Goal: Task Accomplishment & Management: Manage account settings

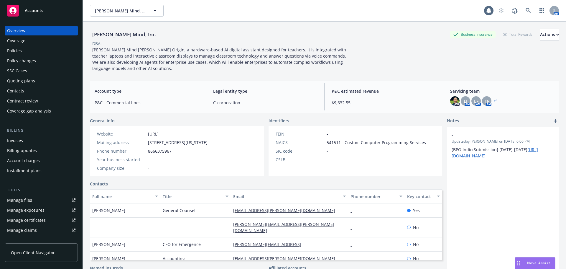
click at [14, 51] on div "Policies" at bounding box center [14, 50] width 15 height 9
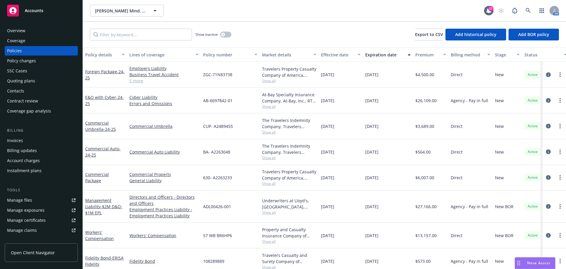
click at [266, 183] on span "Show all" at bounding box center [289, 183] width 54 height 5
click at [89, 181] on link "Commercial Package" at bounding box center [97, 177] width 24 height 12
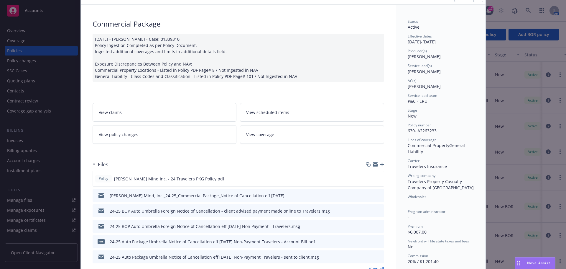
scroll to position [59, 0]
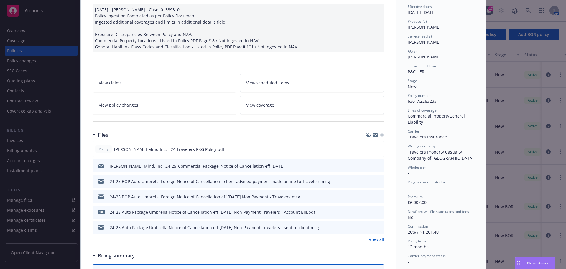
click at [378, 196] on icon "preview file" at bounding box center [378, 196] width 5 height 4
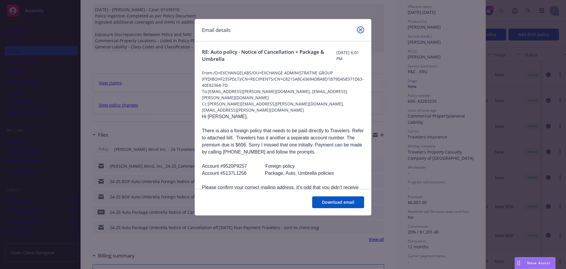
click at [361, 29] on icon "close" at bounding box center [361, 30] width 4 height 4
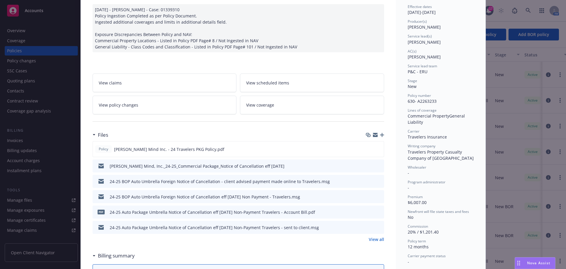
drag, startPoint x: 372, startPoint y: 239, endPoint x: 366, endPoint y: 240, distance: 5.9
click at [372, 239] on link "View all" at bounding box center [376, 239] width 15 height 6
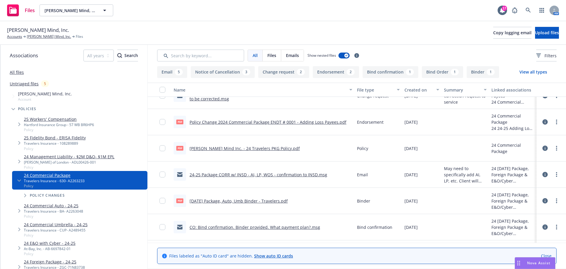
scroll to position [236, 0]
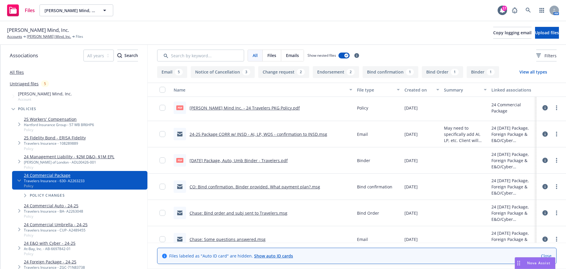
click at [257, 186] on link "CO: Bind confirmation. Binder provided. What payment plan?.msg" at bounding box center [255, 187] width 131 height 6
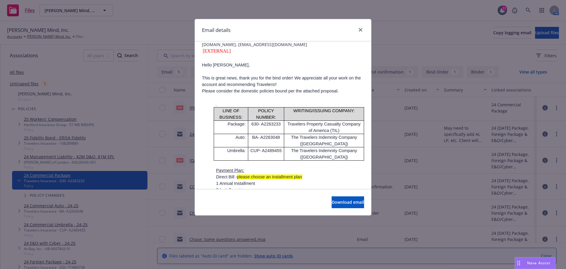
scroll to position [59, 0]
click at [362, 27] on link "close" at bounding box center [360, 29] width 7 height 7
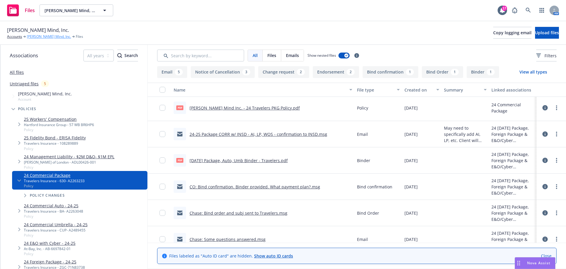
click at [39, 37] on link "[PERSON_NAME] Mind, Inc." at bounding box center [49, 36] width 44 height 5
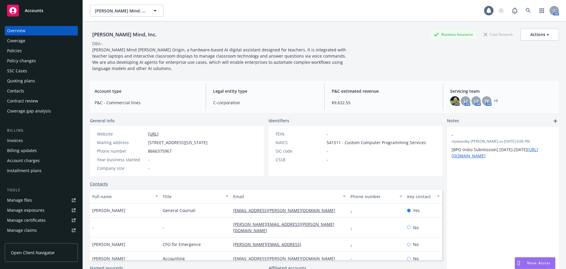
click at [29, 201] on div "Manage files" at bounding box center [19, 199] width 25 height 9
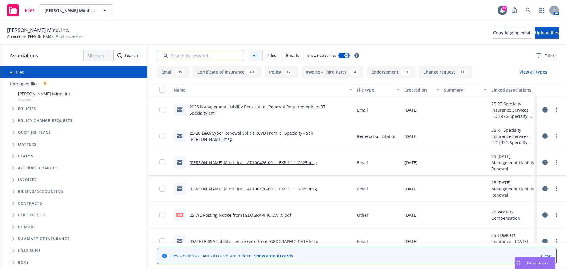
click at [187, 56] on input "Search by keyword..." at bounding box center [200, 56] width 87 height 12
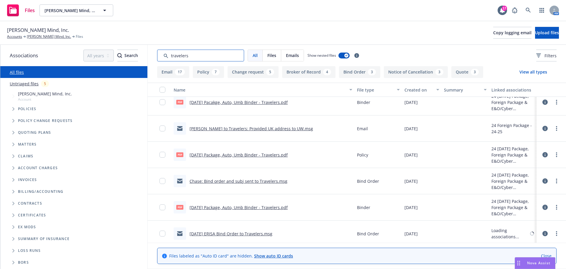
scroll to position [560, 0]
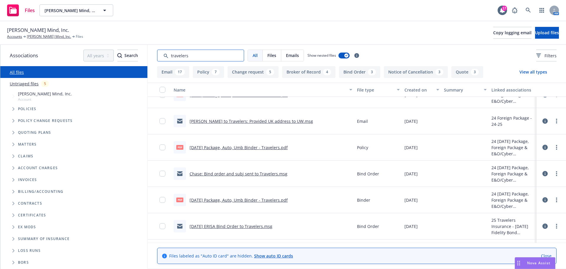
type input "travelers"
click at [40, 36] on link "[PERSON_NAME] Mind, Inc." at bounding box center [49, 36] width 44 height 5
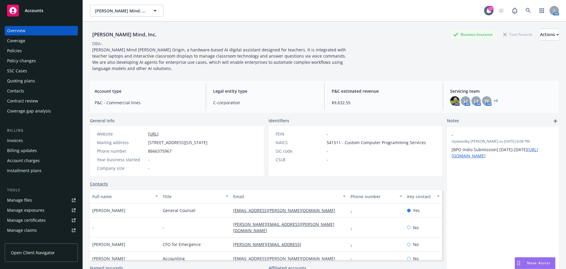
click at [36, 53] on div "Policies" at bounding box center [41, 50] width 68 height 9
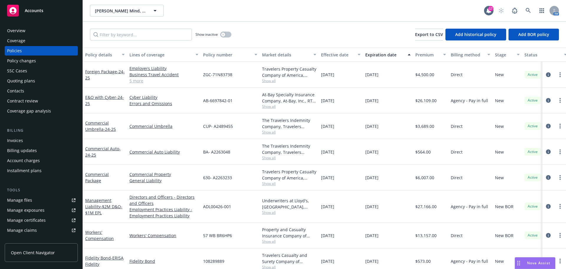
click at [538, 264] on span "Nova Assist" at bounding box center [538, 262] width 23 height 5
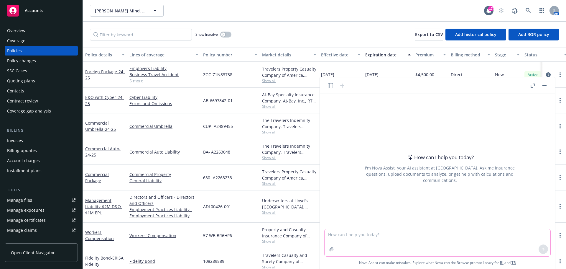
click at [338, 232] on textarea at bounding box center [438, 242] width 226 height 27
paste textarea "I’m checking to see if we can just add the coverage to your existing Commercial…"
type textarea "I’m checking to see if we can just add the coverage to your existing Commercial…"
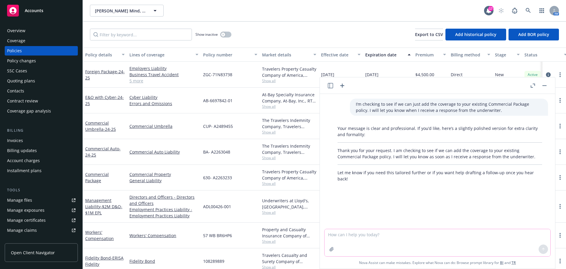
click at [335, 235] on textarea at bounding box center [438, 242] width 226 height 27
paste textarea "The above insured would like to add $1M per occurrence/$2M aggregate for Sexual…"
type textarea "The above insured would like to add $1M per occurrence/$2M aggregate for Sexual…"
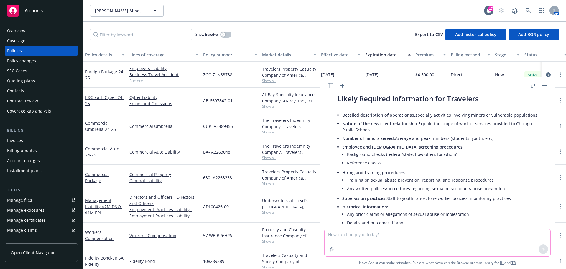
scroll to position [131, 0]
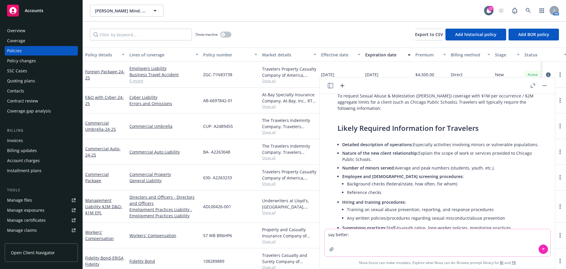
paste textarea "The above insured would like to add $1M per occurrence/$2M aggregate for Sexual…"
type textarea "say better: The above insured would like to add $1M per occurrence/$2M aggregat…"
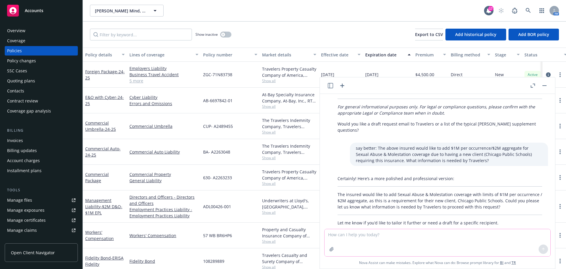
scroll to position [371, 0]
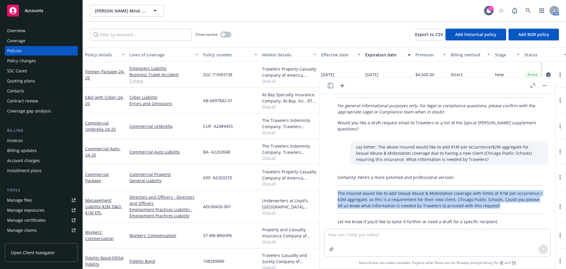
drag, startPoint x: 337, startPoint y: 180, endPoint x: 508, endPoint y: 196, distance: 171.5
click at [508, 196] on div "Certainly! Here’s a more polished and professional version: The insured would l…" at bounding box center [440, 199] width 217 height 55
copy p "The insured would like to add Sexual Abuse & Molestation coverage with limits o…"
drag, startPoint x: 27, startPoint y: 29, endPoint x: 45, endPoint y: 29, distance: 18.0
click at [28, 29] on div "Overview" at bounding box center [41, 30] width 68 height 9
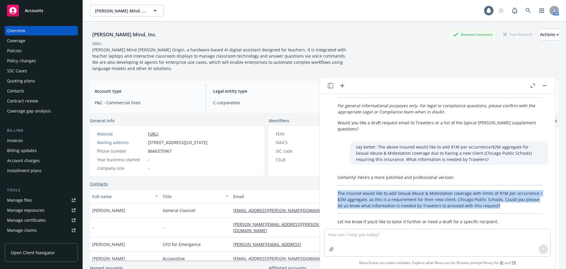
click at [543, 85] on button "button" at bounding box center [544, 85] width 7 height 7
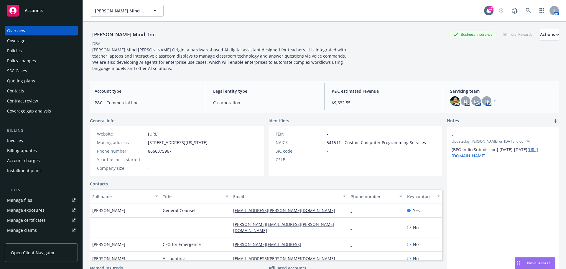
click at [494, 100] on link "+ 1" at bounding box center [496, 101] width 4 height 4
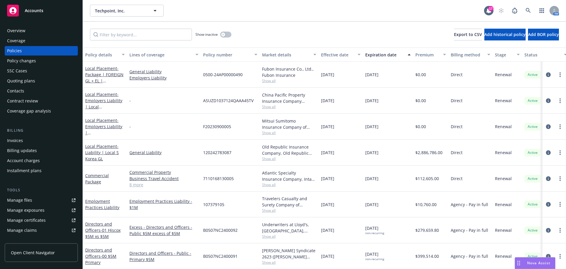
click at [21, 91] on div "Contacts" at bounding box center [15, 90] width 17 height 9
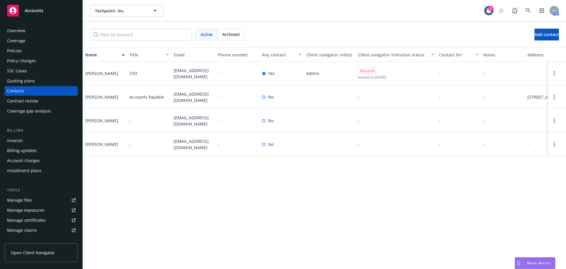
click at [19, 80] on div "Quoting plans" at bounding box center [21, 80] width 28 height 9
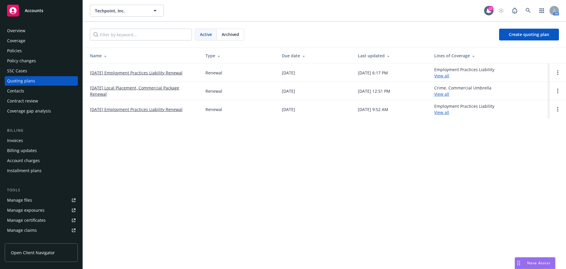
click at [127, 87] on link "[DATE] Local Placement, Commercial Package Renewal" at bounding box center [143, 91] width 106 height 12
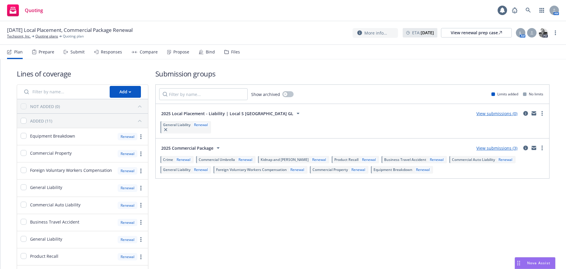
click at [76, 51] on div "Submit" at bounding box center [78, 52] width 14 height 5
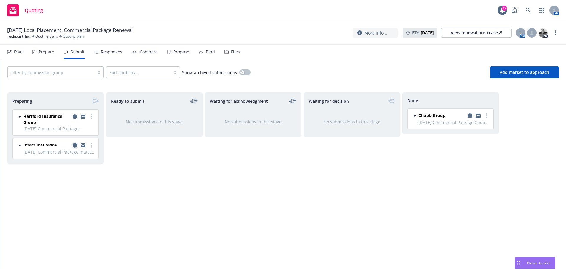
click at [74, 145] on icon "copy logging email" at bounding box center [75, 145] width 5 height 5
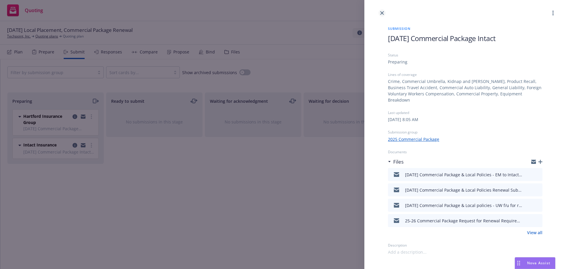
click at [384, 11] on link "close" at bounding box center [382, 12] width 7 height 7
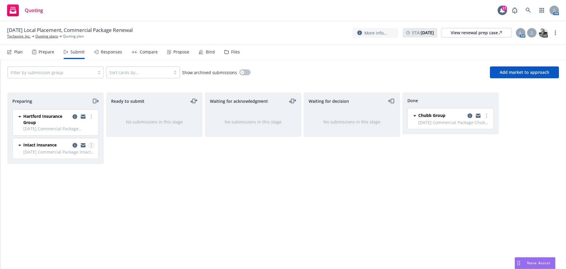
click at [91, 146] on icon "more" at bounding box center [91, 145] width 1 height 5
drag, startPoint x: 163, startPoint y: 181, endPoint x: 137, endPoint y: 165, distance: 30.4
click at [163, 181] on div "Ready to submit No submissions in this stage" at bounding box center [154, 174] width 96 height 164
click at [74, 145] on icon "copy logging email" at bounding box center [75, 145] width 5 height 5
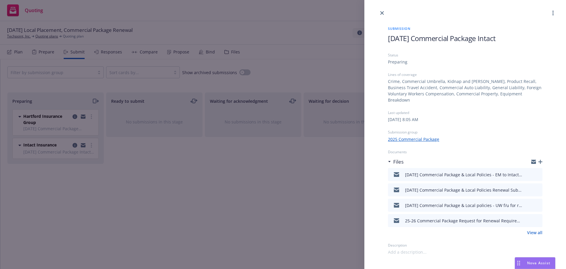
click at [541, 160] on icon "button" at bounding box center [541, 162] width 4 height 4
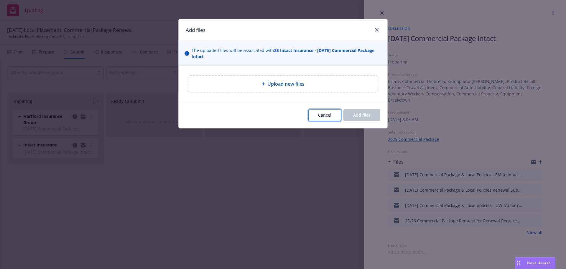
click at [323, 116] on span "Cancel" at bounding box center [324, 115] width 13 height 6
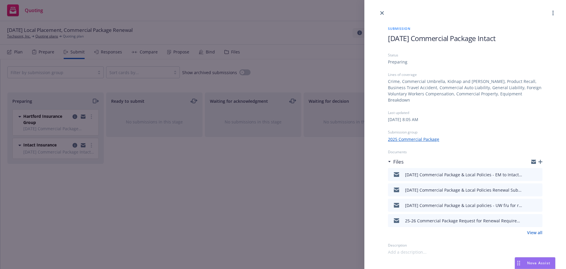
click at [537, 187] on icon "preview file" at bounding box center [537, 189] width 5 height 4
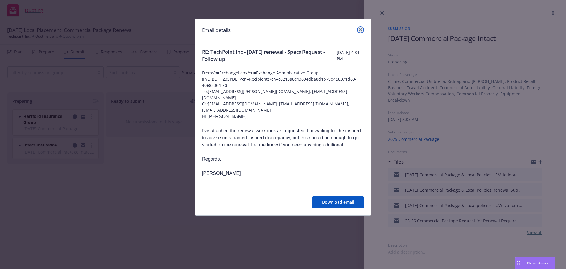
click at [361, 28] on icon "close" at bounding box center [361, 30] width 4 height 4
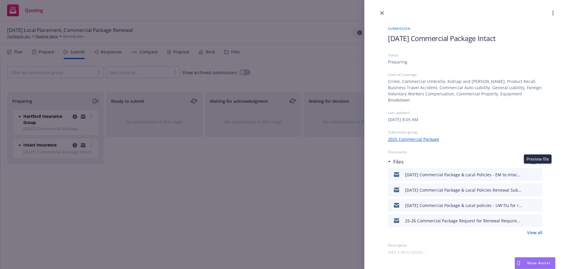
click at [538, 172] on icon "preview file" at bounding box center [537, 174] width 5 height 4
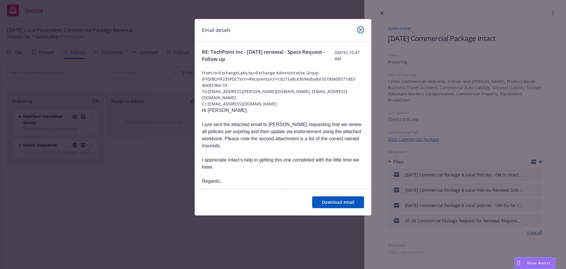
click at [361, 29] on icon "close" at bounding box center [361, 30] width 4 height 4
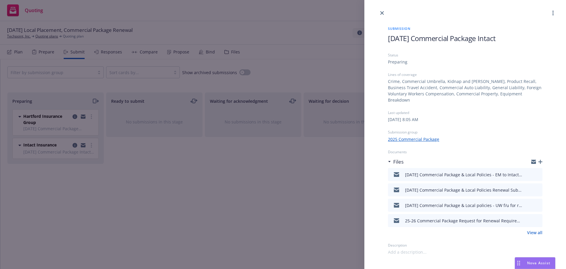
click at [542, 160] on icon "button" at bounding box center [541, 162] width 4 height 4
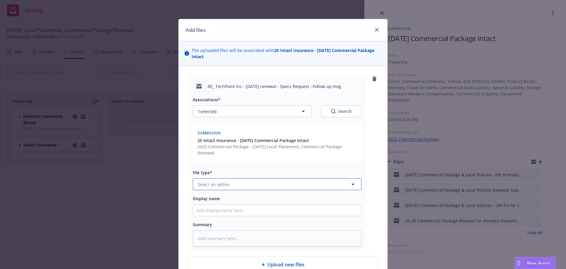
click at [216, 185] on span "Select an option" at bounding box center [214, 184] width 32 height 6
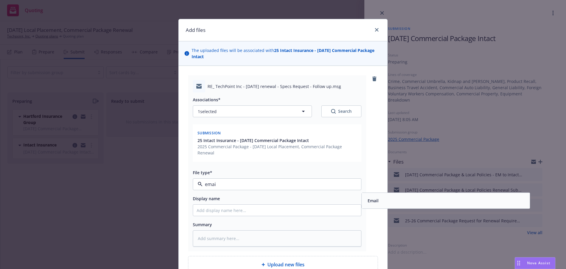
type input "email"
click at [408, 196] on div "Email" at bounding box center [445, 200] width 161 height 9
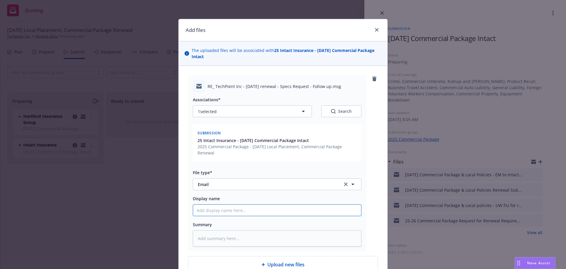
click at [199, 209] on input "Display name" at bounding box center [277, 209] width 168 height 11
type textarea "x"
type input "8"
type textarea "x"
type input "8/"
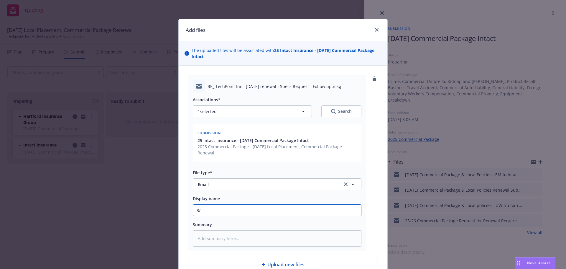
type textarea "x"
type input "8/2"
type textarea "x"
type input "8/21"
type textarea "x"
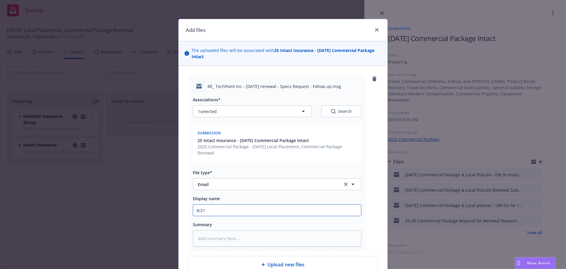
type input "8/21/"
type textarea "x"
type input "8/21/2"
type textarea "x"
type input "[DATE]"
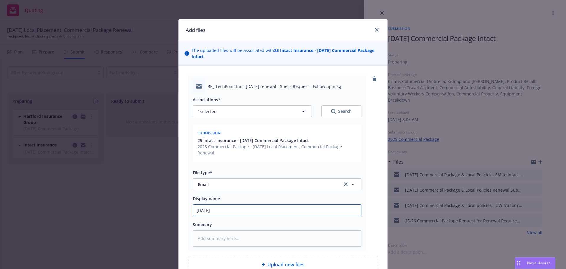
type textarea "x"
type input "8/21/202"
type textarea "x"
type input "[DATE]"
type textarea "x"
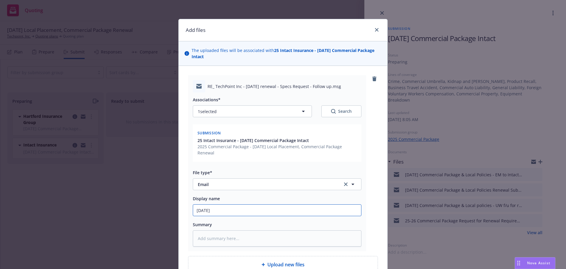
type input "[DATE]"
type textarea "x"
type input "8/21/2025 C"
type textarea "x"
type input "8/21/2025 Co"
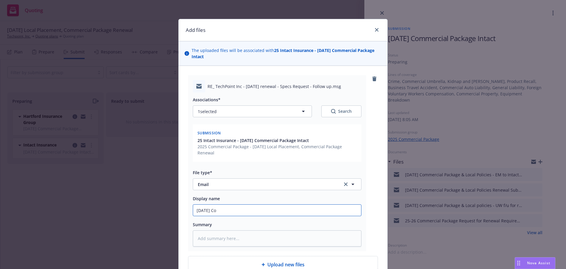
type textarea "x"
type input "8/21/2025 Com"
type textarea "x"
type input "8/21/2025 Comm"
type textarea "x"
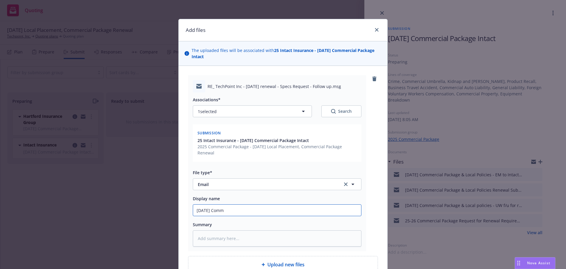
type input "8/21/2025 Comme"
type textarea "x"
type input "8/21/2025 Commer"
type textarea "x"
type input "8/21/2025 Commerc"
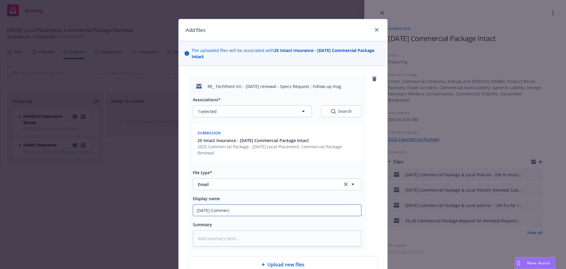
type textarea "x"
type input "8/21/2025 Commerci"
type textarea "x"
type input "8/21/2025 Commercia"
type textarea "x"
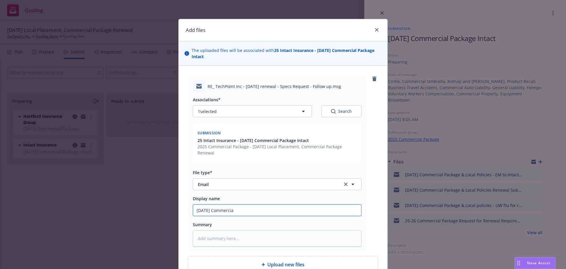
type input "8/21/2025 Commercial"
type textarea "x"
type input "8/21/2025 Commercial"
type textarea "x"
type input "8/21/2025 Commercial P"
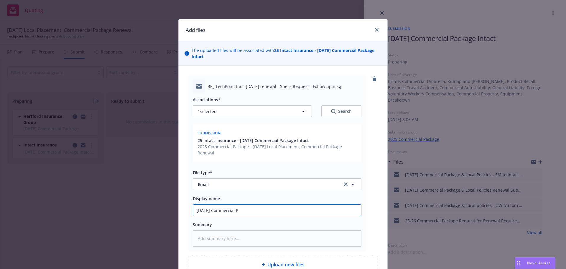
type textarea "x"
type input "8/21/2025 Commercial Pa"
type textarea "x"
type input "8/21/2025 Commercial Pac"
type textarea "x"
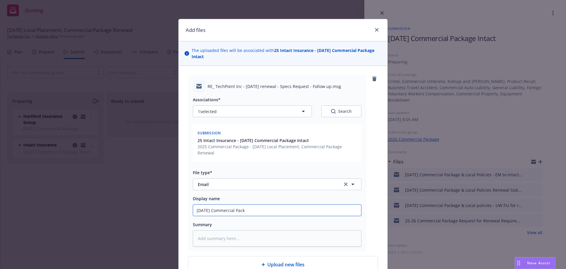
type input "8/21/2025 Commercial Packa"
type textarea "x"
type input "8/21/2025 Commercial Packag"
type textarea "x"
type input "8/21/2025 Commercial Package"
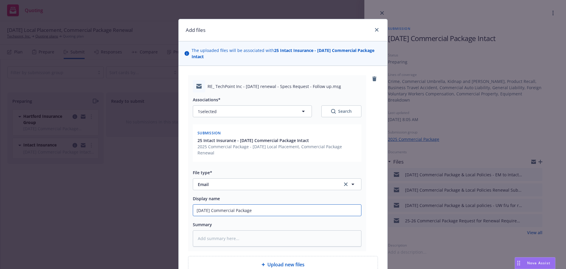
type textarea "x"
type input "8/21/2025 Commercial Package"
type textarea "x"
type input "8/21/2025 Commercial Package -"
type textarea "x"
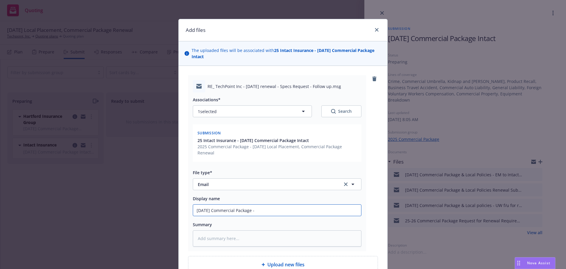
type input "8/21/2025 Commercial Package -"
type textarea "x"
type input "8/21/2025 Commercial Package - c"
type textarea "x"
type input "8/21/2025 Commercial Package - co"
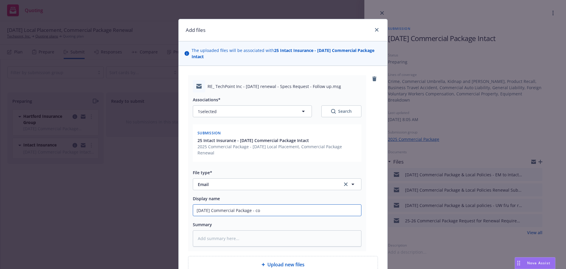
type textarea "x"
type input "8/21/2025 Commercial Package - con"
type textarea "x"
type input "8/21/2025 Commercial Package - conf"
type textarea "x"
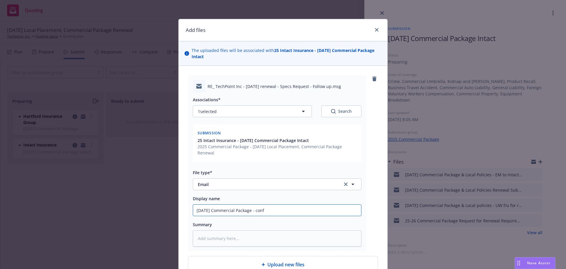
type input "8/21/2025 Commercial Package - confi"
type textarea "x"
type input "8/21/2025 Commercial Package - confir"
type textarea "x"
type input "8/21/2025 Commercial Package - confirm"
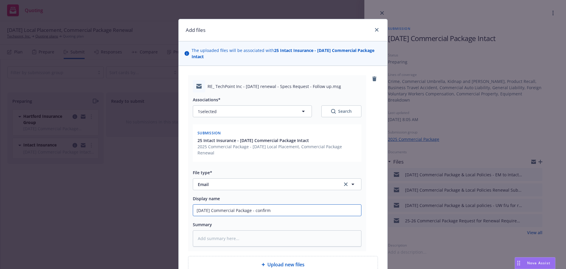
type textarea "x"
type input "8/21/2025 Commercial Package - confirmati"
type textarea "x"
type input "8/21/2025 Commercial Package - confirmatio"
type textarea "x"
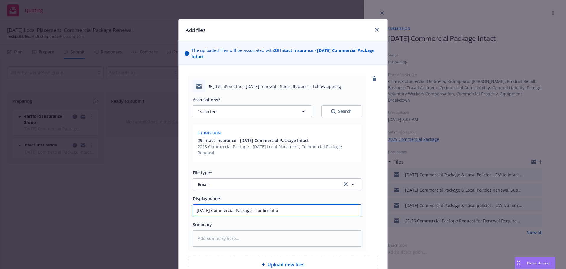
type input "8/21/2025 Commercial Package - confirmation"
type textarea "x"
type input "8/21/2025 Commercial Package - confirmation"
type textarea "x"
type input "8/21/2025 Commercial Package - confirmation o"
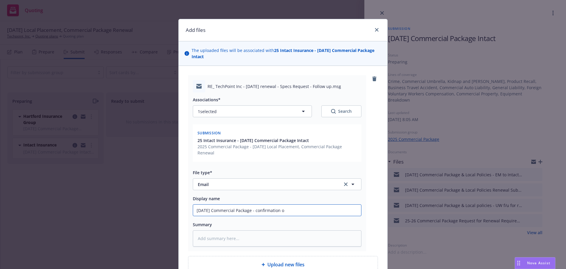
type textarea "x"
type input "8/21/2025 Commercial Package - confirmation of"
type textarea "x"
type input "8/21/2025 Commercial Package - confirmation of"
type textarea "x"
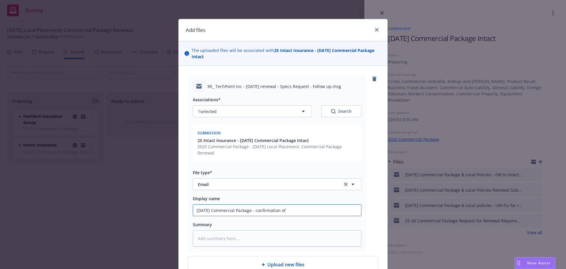
type input "8/21/2025 Commercial Package - confirmation of s"
type textarea "x"
type input "8/21/2025 Commercial Package - confirmation of sa"
type textarea "x"
type input "8/21/2025 Commercial Package - confirmation of sal"
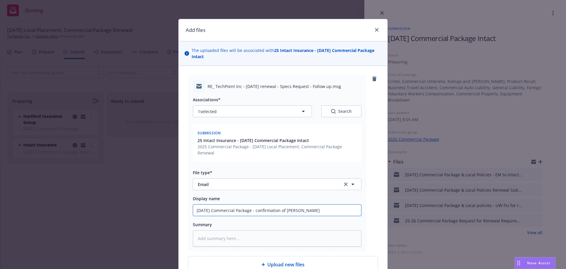
type textarea "x"
type input "8/21/2025 Commercial Package - confirmation of sale"
type textarea "x"
type input "8/21/2025 Commercial Package - confirmation of sales"
type textarea "x"
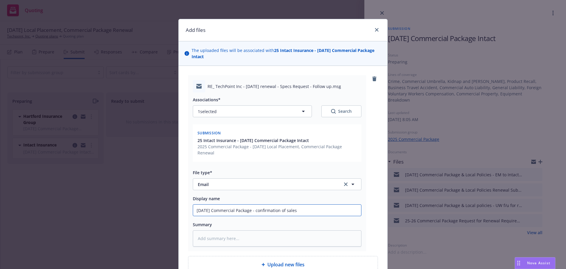
type input "8/21/2025 Commercial Package - confirmation of sales"
type textarea "x"
type input "8/21/2025 Commercial Package - confirmation of sales t"
type textarea "x"
type input "8/21/2025 Commercial Package - confirmation of sales to"
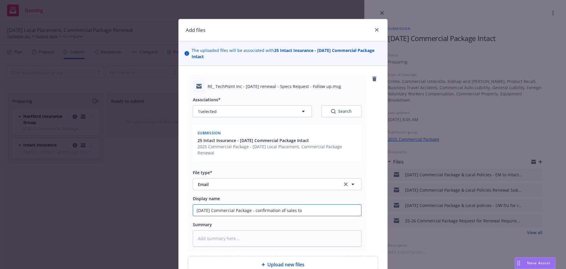
type textarea "x"
type input "8/21/2025 Commercial Package - confirmation of sales to"
type textarea "x"
type input "8/21/2025 Commercial Package - confirmation of sales to U"
type textarea "x"
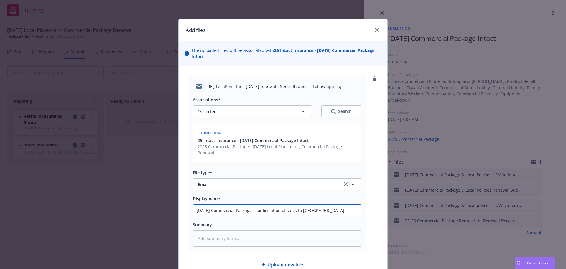
scroll to position [59, 0]
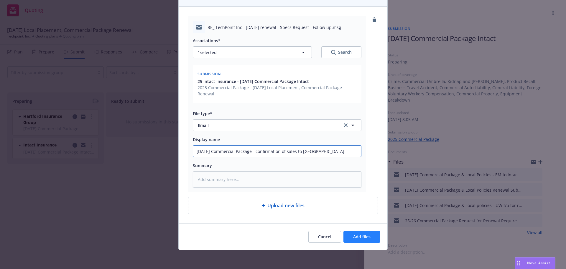
type input "8/21/2025 Commercial Package - confirmation of sales to UW"
click at [362, 239] on span "Add files" at bounding box center [361, 237] width 17 height 6
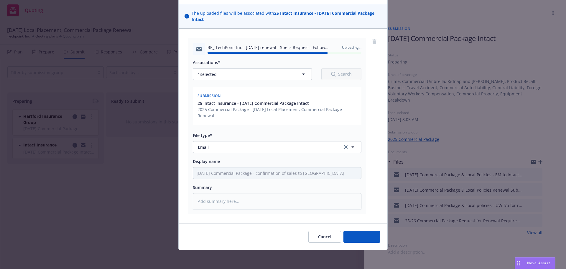
type textarea "x"
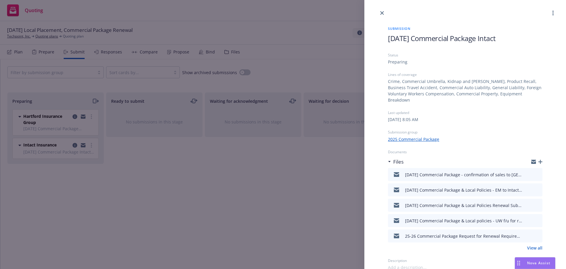
click at [383, 11] on icon "close" at bounding box center [383, 13] width 4 height 4
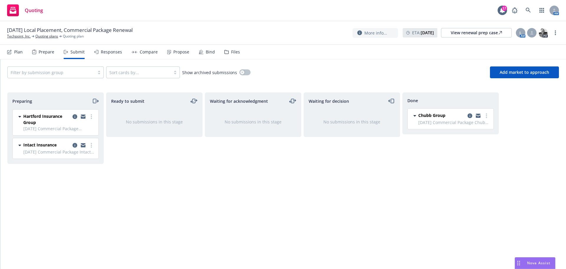
click at [227, 51] on div "Files" at bounding box center [232, 52] width 16 height 14
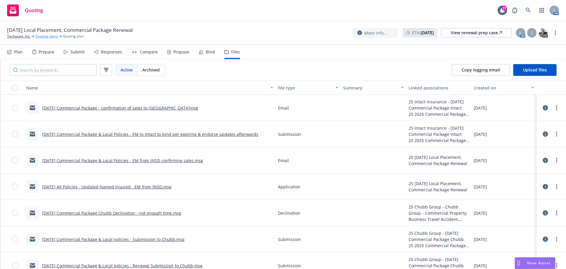
click at [48, 36] on link "Quoting plans" at bounding box center [46, 36] width 23 height 5
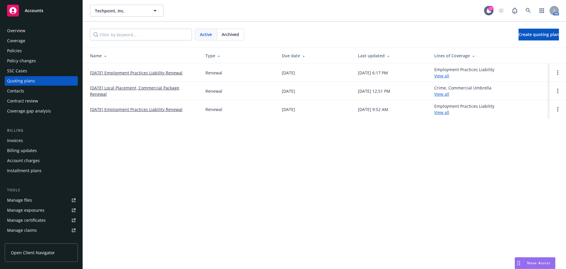
click at [119, 88] on link "[DATE] Local Placement, Commercial Package Renewal" at bounding box center [143, 91] width 106 height 12
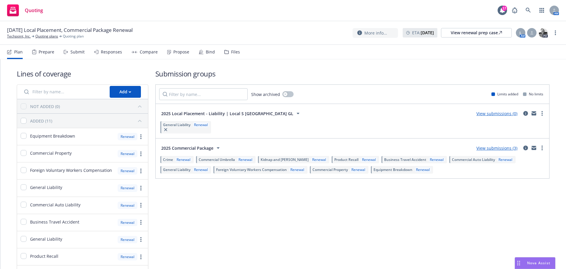
click at [75, 52] on div "Submit" at bounding box center [78, 52] width 14 height 5
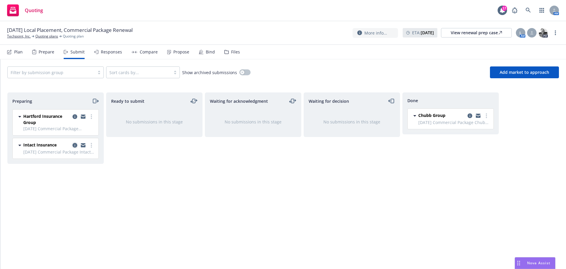
click at [74, 145] on icon "copy logging email" at bounding box center [75, 145] width 5 height 5
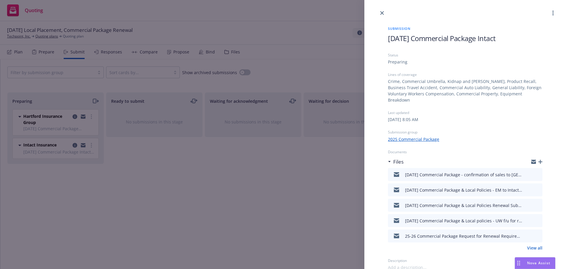
click at [540, 160] on icon "button" at bounding box center [541, 162] width 4 height 4
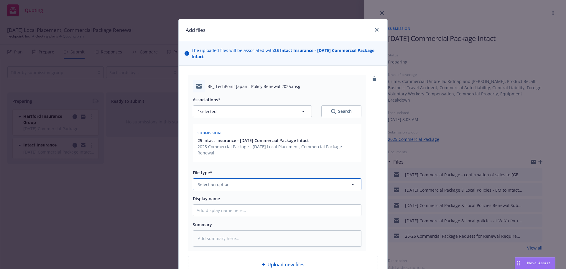
click at [231, 185] on button "Select an option" at bounding box center [277, 184] width 169 height 12
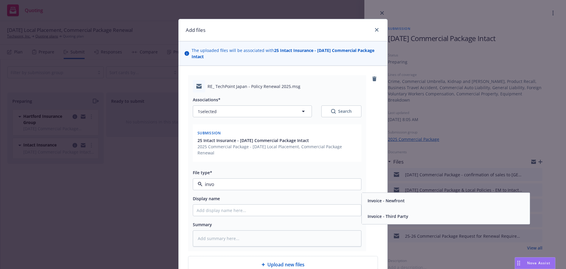
type input "invoi"
click at [402, 214] on span "Invoice - Third Party" at bounding box center [388, 216] width 41 height 6
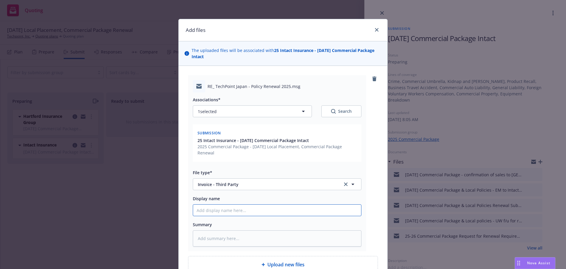
click at [210, 207] on input "Display name" at bounding box center [277, 209] width 168 height 11
type textarea "x"
type input "8"
type textarea "x"
type input "8/"
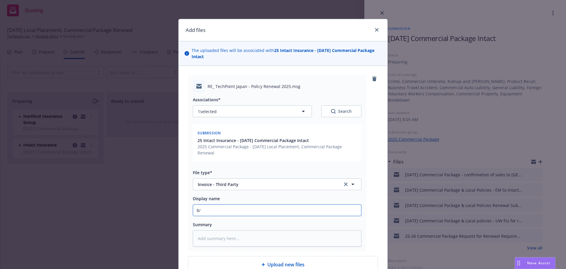
type textarea "x"
type input "8/2"
type textarea "x"
type input "8/21"
type textarea "x"
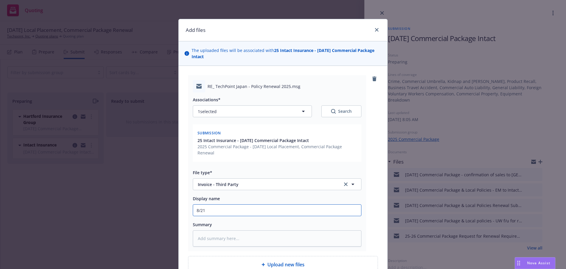
type input "8/21/"
type textarea "x"
type input "8/21/2"
type textarea "x"
type input "8/21/20"
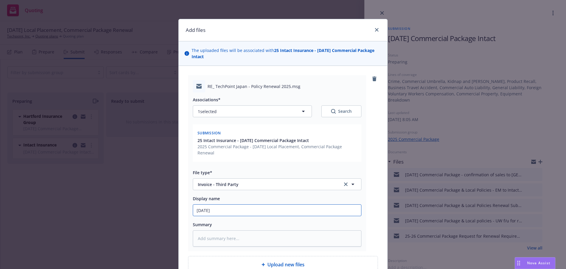
type textarea "x"
type input "8/21/202"
type textarea "x"
type input "8/21/2025"
type textarea "x"
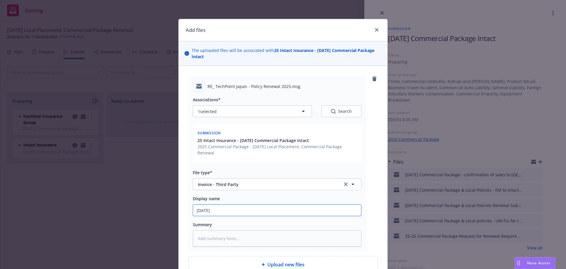
type input "8/21/2025 L"
type textarea "x"
type input "8/21/2025 Lo"
type textarea "x"
type input "8/21/2025 Loc"
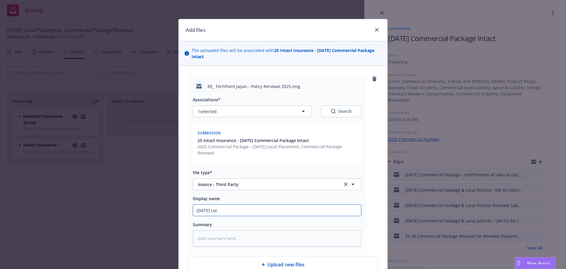
type textarea "x"
type input "8/21/2025 Loca"
type textarea "x"
type input "8/21/2025 Local"
type textarea "x"
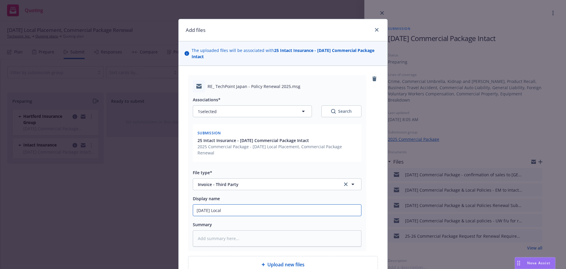
type input "8/21/2025 Local"
type textarea "x"
type input "8/21/2025 Local J"
type textarea "x"
type input "8/21/2025 Local Ja"
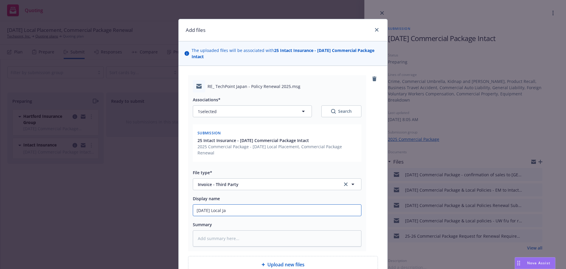
type textarea "x"
type input "8/21/2025 Local Jap"
type textarea "x"
type input "8/21/2025 Local Japa"
type textarea "x"
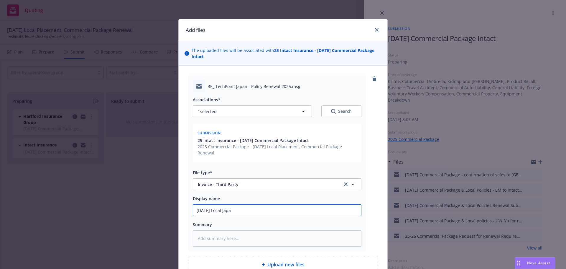
type input "8/21/2025 Local Japan"
type textarea "x"
type input "8/21/2025 Local Japan"
type textarea "x"
type input "8/21/2025 Local Japan -"
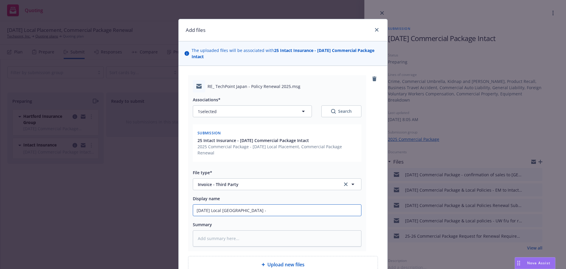
type textarea "x"
type input "8/21/2025 Local Japan -"
type textarea "x"
type input "8/21/2025 Local Japan - E"
type textarea "x"
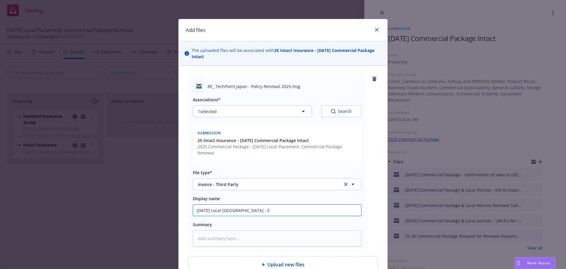
type input "8/21/2025 Local Japan - EM"
type textarea "x"
type input "8/21/2025 Local Japan - EM"
type textarea "x"
type input "8/21/2025 Local Japan - EM t"
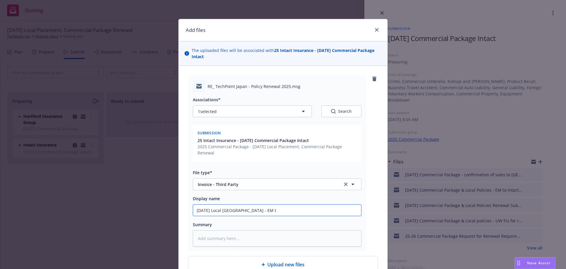
type textarea "x"
type input "8/21/2025 Local Japan - EM to"
type textarea "x"
type input "8/21/2025 Local Japan - EM to"
type textarea "x"
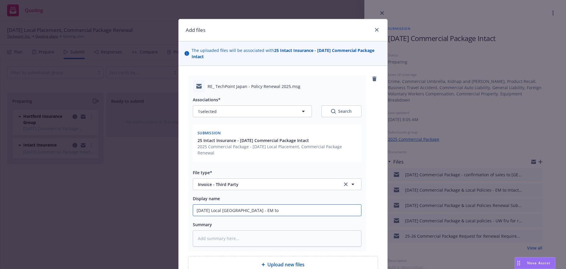
type input "8/21/2025 Local Japan - EM to l"
type textarea "x"
type input "8/21/2025 Local Japan - EM to lo"
type textarea "x"
type input "8/21/2025 Local Japan - EM to loc"
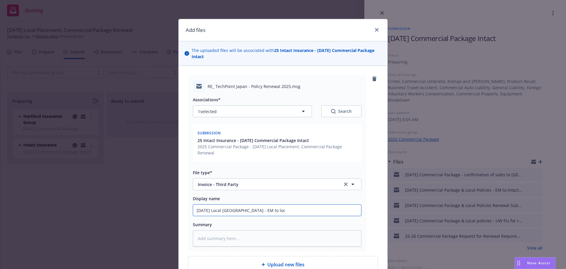
type textarea "x"
type input "8/21/2025 Local Japan - EM to loca"
type textarea "x"
type input "8/21/2025 Local Japan - EM to local"
type textarea "x"
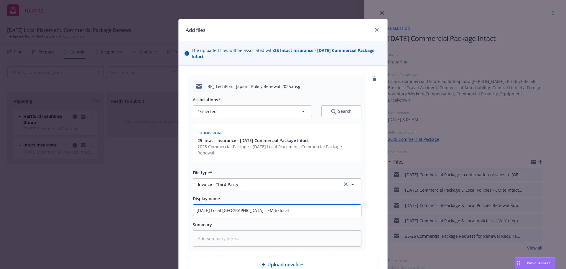
type input "8/21/2025 Local Japan - EM to local"
type textarea "x"
type input "8/21/2025 Local Japan - EM to local b"
type textarea "x"
type input "8/21/2025 Local Japan - EM to local br"
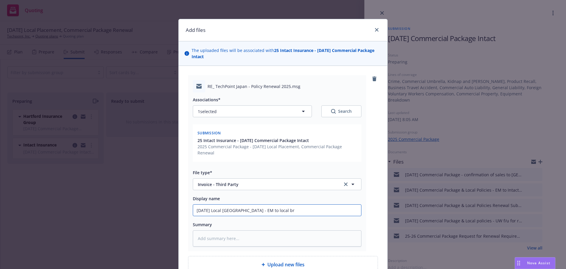
type textarea "x"
type input "8/21/2025 Local Japan - EM to local bro"
type textarea "x"
type input "8/21/2025 Local Japan - EM to local brok"
type textarea "x"
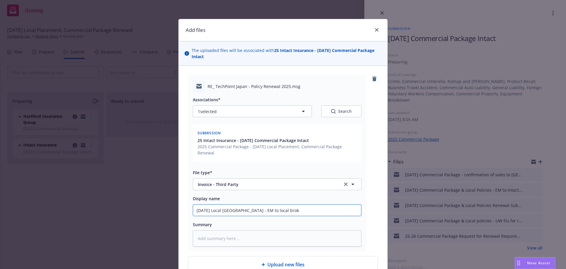
type input "8/21/2025 Local Japan - EM to local broke"
type textarea "x"
type input "8/21/2025 Local Japan - EM to local broker"
type textarea "x"
type input "8/21/2025 Local Japan - EM to local broker"
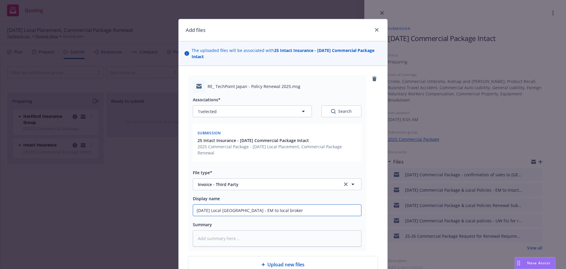
type textarea "x"
type input "8/21/2025 Local Japan - EM to local broker r"
type textarea "x"
type input "8/21/2025 Local Japan - EM to local broker re"
type textarea "x"
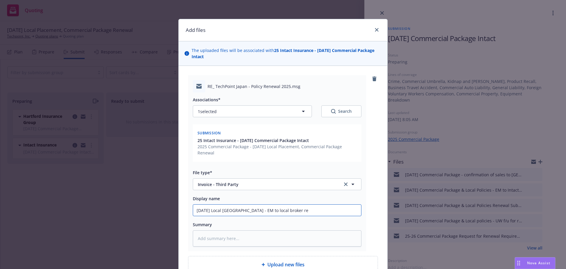
type input "8/21/2025 Local Japan - EM to local broker req"
type textarea "x"
type input "8/21/2025 Local Japan - EM to local broker requ"
type textarea "x"
type input "8/21/2025 Local Japan - EM to local broker reque"
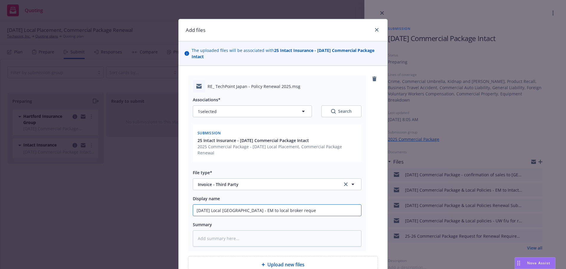
type textarea "x"
type input "8/21/2025 Local Japan - EM to local broker reques"
type textarea "x"
type input "8/21/2025 Local Japan - EM to local broker request"
type textarea "x"
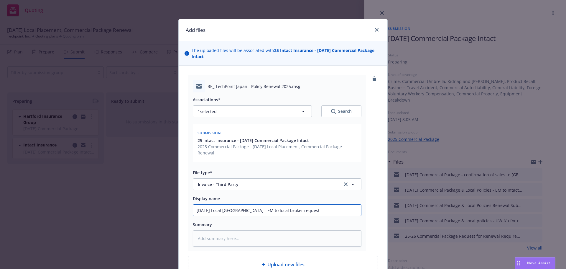
type input "8/21/2025 Local Japan - EM to local broker requesti"
type textarea "x"
type input "8/21/2025 Local Japan - EM to local broker requestin"
type textarea "x"
type input "8/21/2025 Local Japan - EM to local broker requesting"
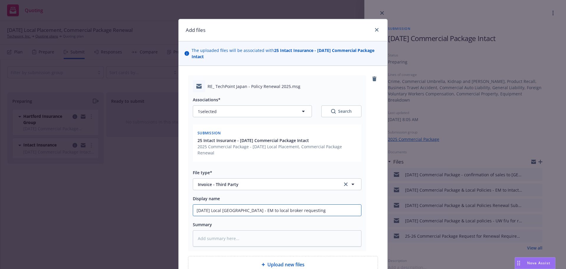
type textarea "x"
type input "8/21/2025 Local Japan - EM to local broker requesting"
type textarea "x"
type input "8/21/2025 Local Japan - EM to local broker requesting i"
type textarea "x"
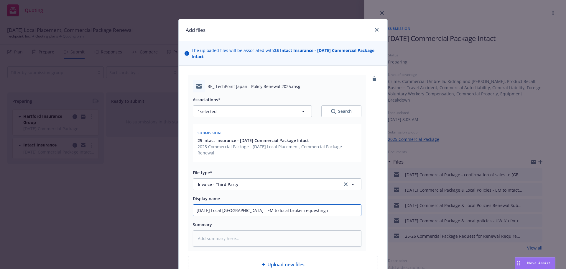
type input "8/21/2025 Local Japan - EM to local broker requesting in"
type textarea "x"
type input "8/21/2025 Local Japan - EM to local broker requesting inv"
type textarea "x"
type input "8/21/2025 Local Japan - EM to local broker requesting invo"
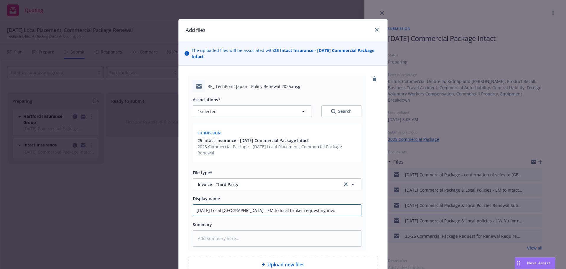
type textarea "x"
type input "8/21/2025 Local Japan - EM to local broker requesting invoi"
type textarea "x"
type input "8/21/2025 Local Japan - EM to local broker requesting invoic"
type textarea "x"
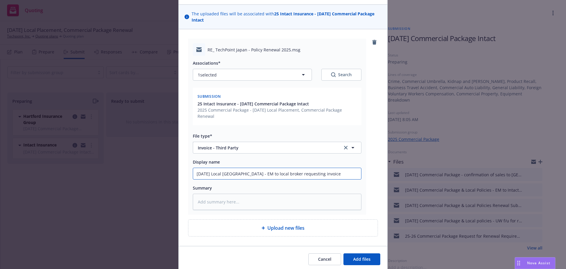
scroll to position [59, 0]
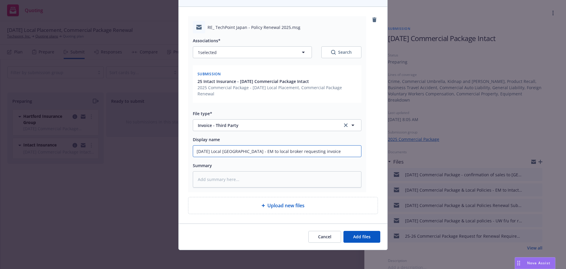
type input "8/21/2025 Local Japan - EM to local broker requesting invoice"
type textarea "x"
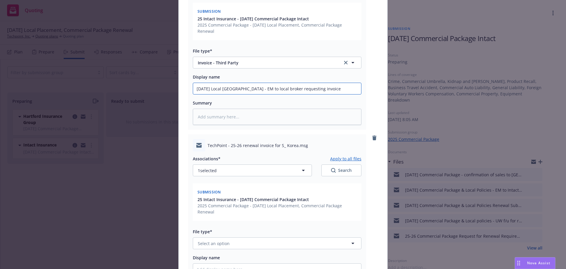
scroll to position [206, 0]
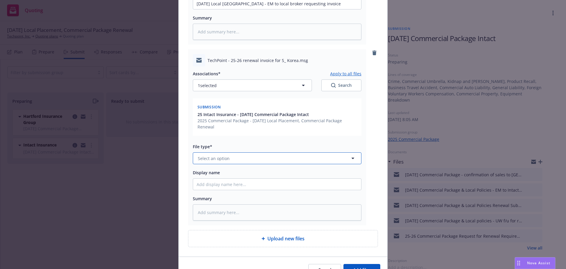
click at [214, 158] on span "Select an option" at bounding box center [214, 158] width 32 height 6
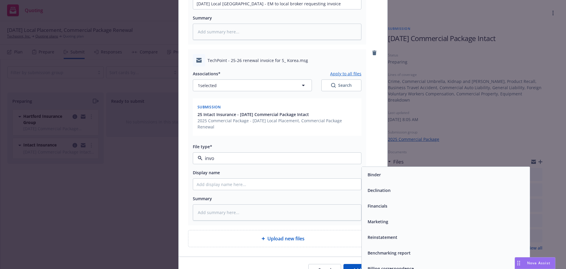
type input "invoi"
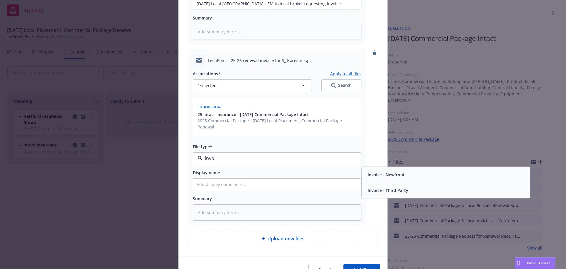
click at [390, 190] on span "Invoice - Third Party" at bounding box center [388, 190] width 41 height 6
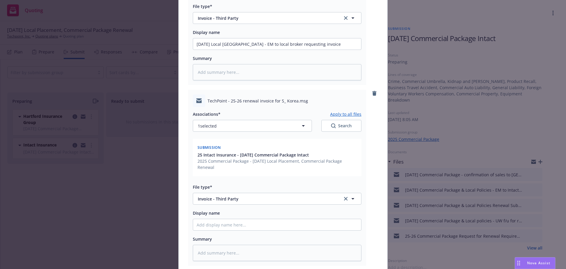
scroll to position [147, 0]
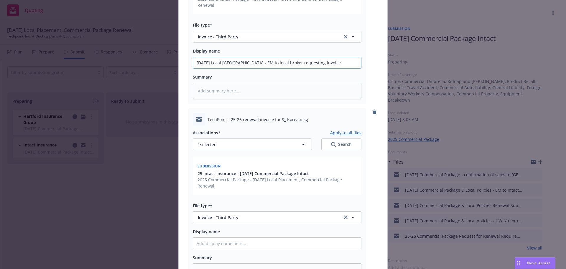
drag, startPoint x: 323, startPoint y: 64, endPoint x: 188, endPoint y: 63, distance: 135.4
click at [188, 63] on div "RE_ TechPoint Japan - Policy Renewal 2025.msg Associations* Apply to all files …" at bounding box center [277, 16] width 178 height 176
click at [201, 68] on input "Display name" at bounding box center [277, 62] width 168 height 11
paste input "8/21/2025 Local Japan - EM to local broker requesting invoice"
type textarea "x"
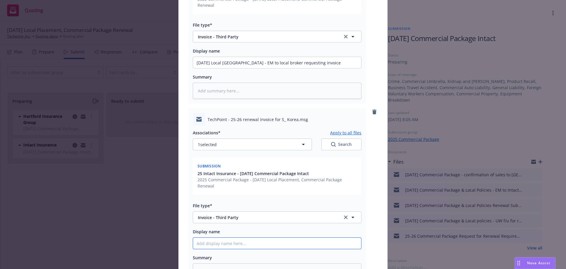
type input "8/21/2025 Local Japan - EM to local broker requesting invoice"
drag, startPoint x: 235, startPoint y: 245, endPoint x: 240, endPoint y: 242, distance: 5.3
click at [235, 68] on input "8/21/2025 Local Japan - EM to local broker requesting invoice" at bounding box center [277, 62] width 168 height 11
type textarea "x"
type input "8/21/2025 Local Japa - EM to local broker requesting invoice"
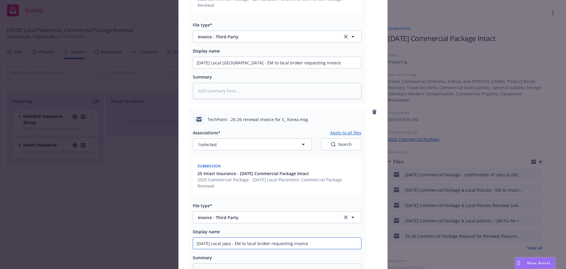
type textarea "x"
type input "8/21/2025 Local Jap - EM to local broker requesting invoice"
type textarea "x"
type input "8/21/2025 Local Ja - EM to local broker requesting invoice"
type textarea "x"
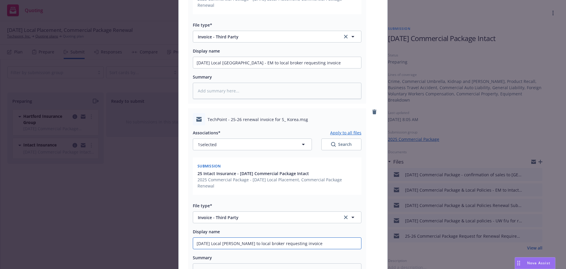
type input "8/21/2025 Local J - EM to local broker requesting invoice"
type textarea "x"
type input "8/21/2025 Local - EM to local broker requesting invoice"
type textarea "x"
type input "8/21/2025 Local S - EM to local broker requesting invoice"
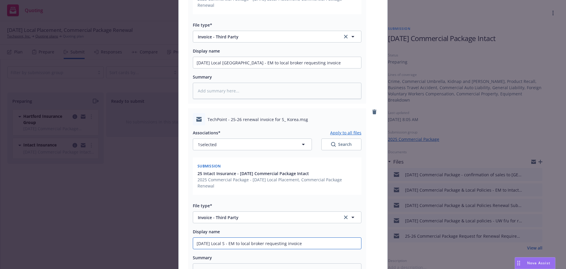
type textarea "x"
type input "8/21/2025 Local S. - EM to local broker requesting invoice"
type textarea "x"
type input "8/21/2025 Local S. - EM to local broker requesting invoice"
type textarea "x"
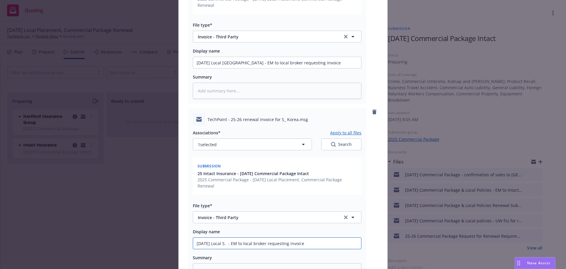
type input "8/21/2025 Local S. K - EM to local broker requesting invoice"
type textarea "x"
type input "8/21/2025 Local S. Ko - EM to local broker requesting invoice"
type textarea "x"
type input "8/21/2025 Local S. Kor - EM to local broker requesting invoice"
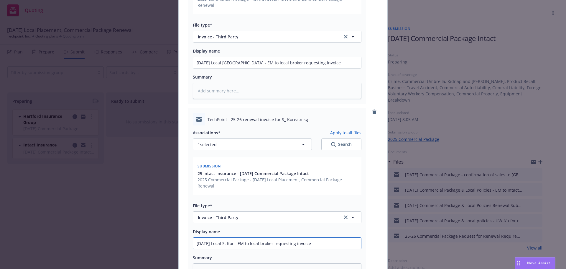
type textarea "x"
type input "8/21/2025 Local S. Kore - EM to local broker requesting invoice"
type textarea "x"
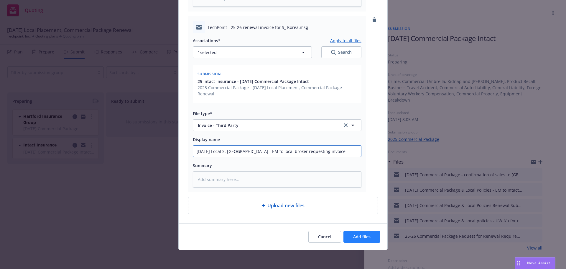
type input "8/21/2025 Local S. Korea - EM to local broker requesting invoice"
click at [359, 235] on span "Add files" at bounding box center [361, 237] width 17 height 6
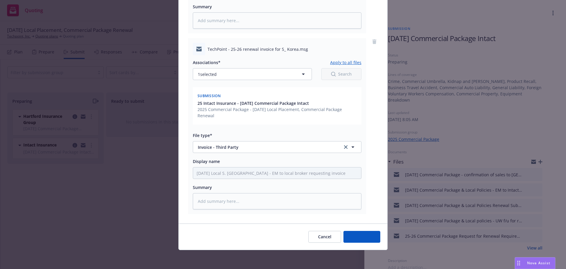
scroll to position [218, 0]
type textarea "x"
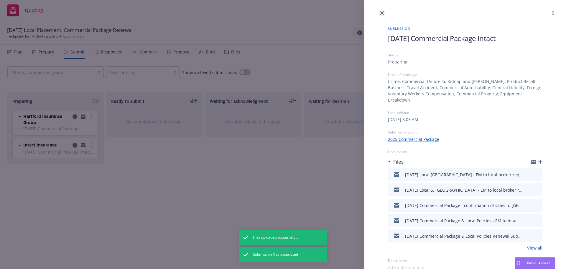
click at [383, 13] on icon "close" at bounding box center [383, 13] width 4 height 4
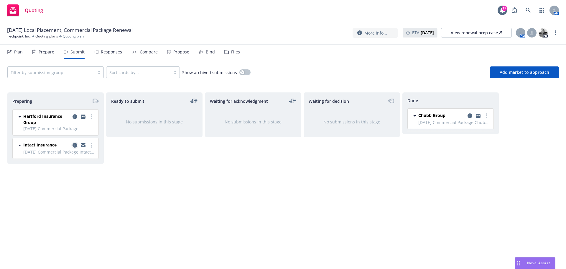
click at [74, 145] on icon "copy logging email" at bounding box center [75, 145] width 5 height 5
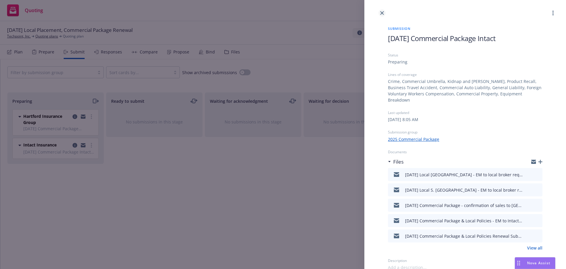
click at [381, 13] on icon "close" at bounding box center [383, 13] width 4 height 4
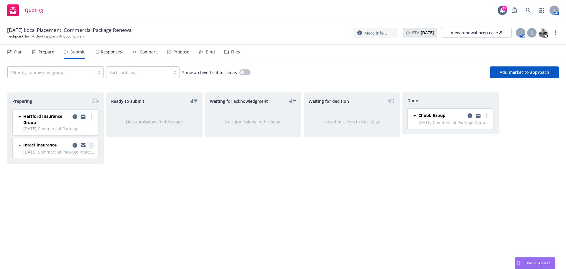
click at [92, 145] on link "more" at bounding box center [91, 145] width 7 height 7
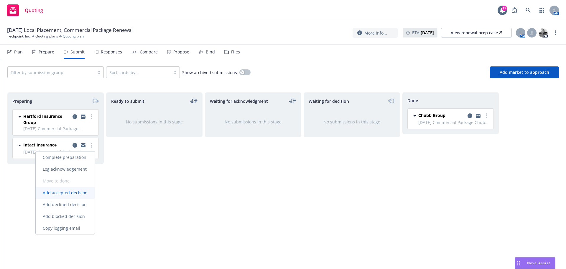
click at [60, 192] on span "Add accepted decision" at bounding box center [65, 193] width 59 height 6
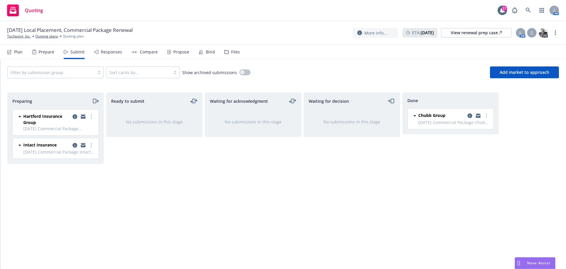
select select "12"
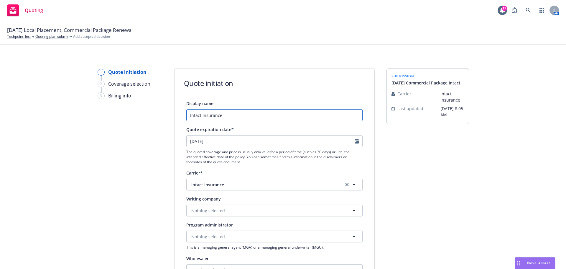
drag, startPoint x: 187, startPoint y: 114, endPoint x: 187, endPoint y: 118, distance: 3.6
click at [187, 115] on input "Intact Insurance" at bounding box center [274, 115] width 176 height 12
click at [219, 115] on input "8/21/2025 Local Intact Insurance" at bounding box center [274, 115] width 176 height 12
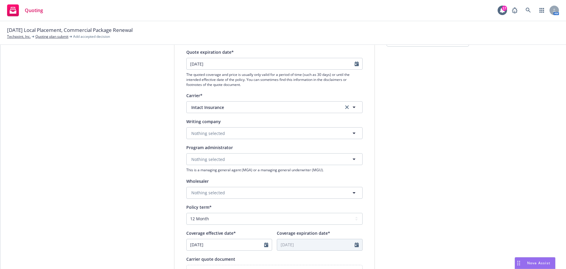
scroll to position [147, 0]
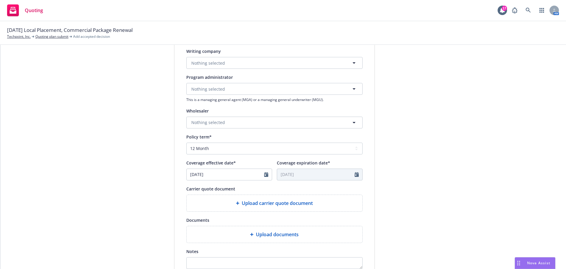
type input "8/21/2025 Local China Intact Insurance"
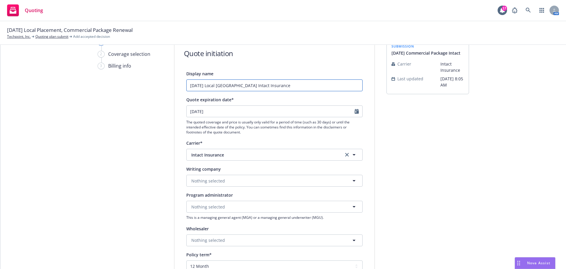
scroll to position [29, 0]
drag, startPoint x: 272, startPoint y: 85, endPoint x: 181, endPoint y: 86, distance: 90.3
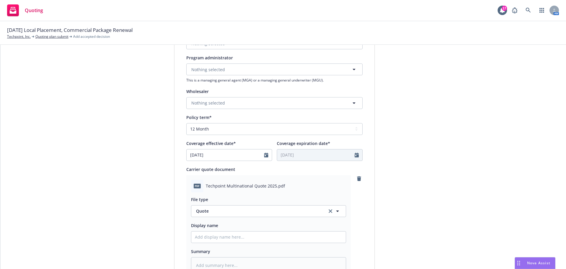
scroll to position [236, 0]
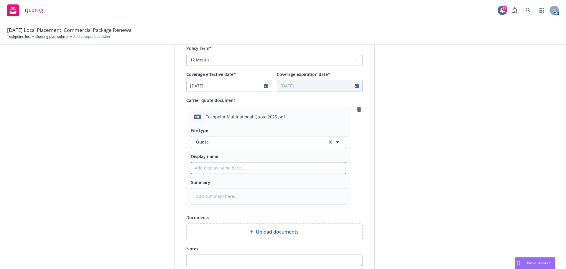
click at [204, 168] on input "Display name" at bounding box center [268, 167] width 155 height 11
paste input "8/21/2025 Local China Intact Insurance"
type textarea "x"
type input "8/21/2025 Local China Intact Insurance"
drag, startPoint x: 235, startPoint y: 168, endPoint x: 245, endPoint y: 168, distance: 10.3
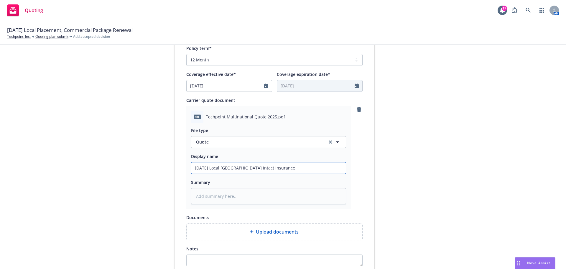
click at [236, 168] on input "8/21/2025 Local China Intact Insurance" at bounding box center [268, 167] width 155 height 11
type textarea "x"
type input "8/21/2025 Local China Intact Insurance"
type textarea "x"
type input "8/21/2025 Local China Q Intact Insurance"
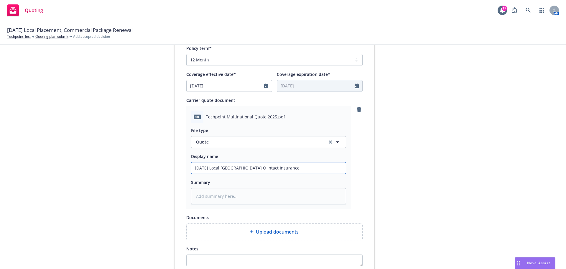
type textarea "x"
type input "8/21/2025 Local China Qu Intact Insurance"
type textarea "x"
type input "8/21/2025 Local China Quo Intact Insurance"
type textarea "x"
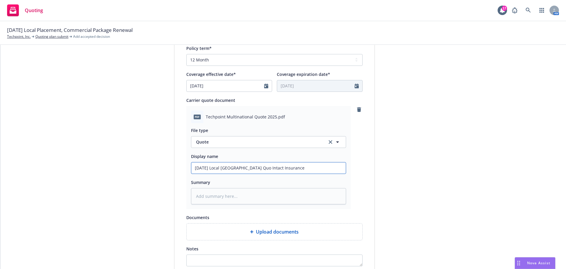
type input "8/21/2025 Local China Quot Intact Insurance"
type textarea "x"
type input "8/21/2025 Local China Quote Intact Insurance"
type textarea "x"
type input "8/21/2025 Local China Quote: Intact Insurance"
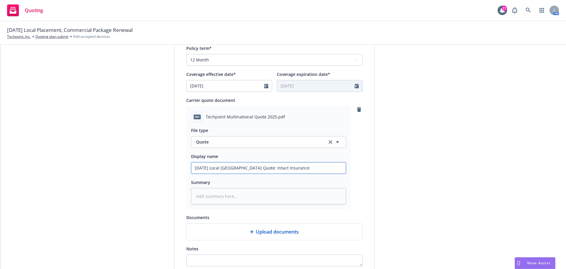
type textarea "x"
type input "8/21/2025 Local China Quote: Intact Insurance"
click at [252, 169] on input "8/21/2025 Local China Quote: Intact Insurance" at bounding box center [268, 167] width 155 height 11
type textarea "x"
type input "8/21/2025 Local China Quote: $Intact Insurance"
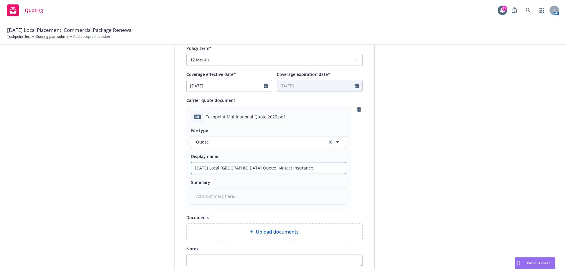
type textarea "x"
type input "8/21/2025 Local China Quote: $2Intact Insurance"
type textarea "x"
type input "8/21/2025 Local China Quote: $2,Intact Insurance"
type textarea "x"
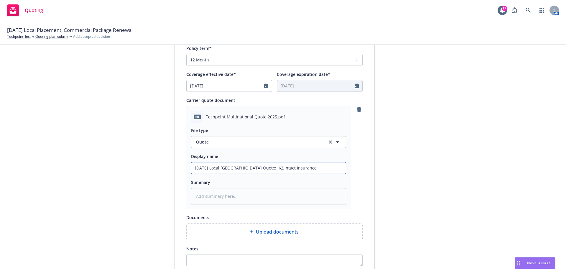
type input "8/21/2025 Local China Quote: $2,9Intact Insurance"
type textarea "x"
type input "8/21/2025 Local China Quote: $2,95Intact Insurance"
type textarea "x"
type input "8/21/2025 Local China Quote: $2,951Intact Insurance"
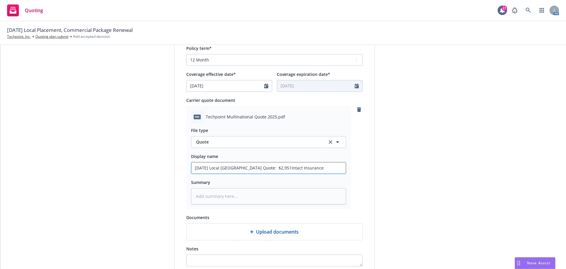
click at [237, 167] on input "8/21/2025 Local China Quote: $2,951Intact Insurance" at bounding box center [268, 167] width 155 height 11
type textarea "x"
type input "8/21/2025 Local China EQuote: $2,951Intact Insurance"
type textarea "x"
type input "8/21/2025 Local China ELQuote: $2,951Intact Insurance"
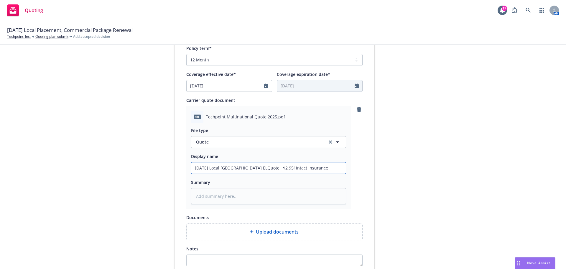
type textarea "x"
type input "8/21/2025 Local China EL/Quote: $2,951Intact Insurance"
type textarea "x"
type input "8/21/2025 Local China EL/GQuote: $2,951Intact Insurance"
type textarea "x"
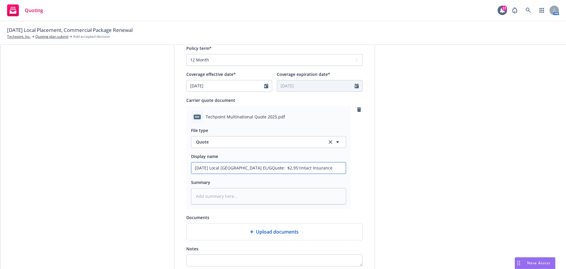
type input "8/21/2025 Local China EL/GLQuote: $2,951Intact Insurance"
type textarea "x"
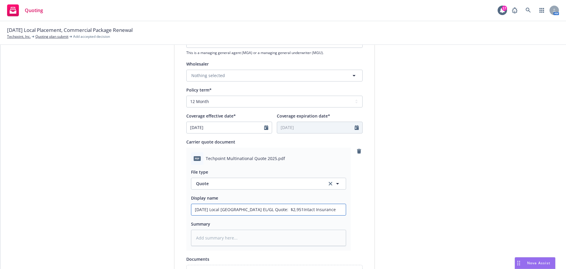
scroll to position [29, 0]
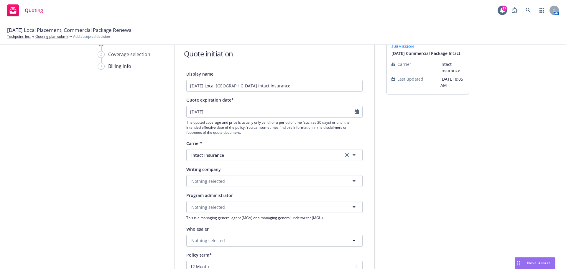
type input "8/21/2025 Local China EL/GL Quote: $2,951Intact Insurance"
drag, startPoint x: 231, startPoint y: 85, endPoint x: 237, endPoint y: 90, distance: 7.1
click at [232, 86] on input "8/21/2025 Local China Intact Insurance" at bounding box center [274, 86] width 176 height 12
type textarea "x"
type input "8/21/2025 Local China EIntact Insurance"
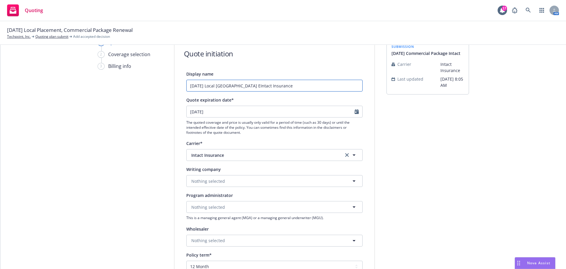
type textarea "x"
type input "8/21/2025 Local China ELIntact Insurance"
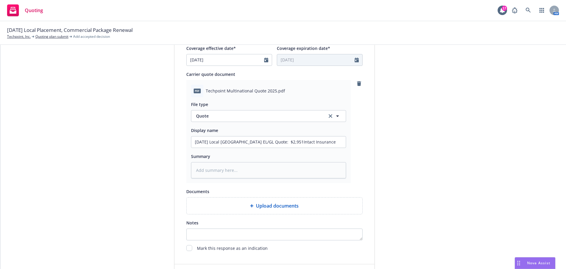
scroll to position [265, 0]
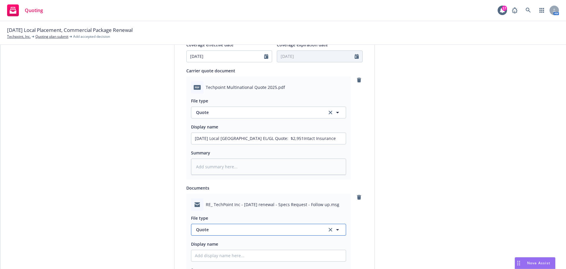
click at [222, 231] on span "Quote" at bounding box center [258, 229] width 124 height 6
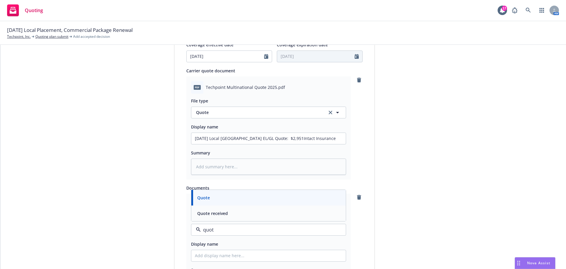
click at [216, 212] on span "Quote received" at bounding box center [212, 213] width 31 height 6
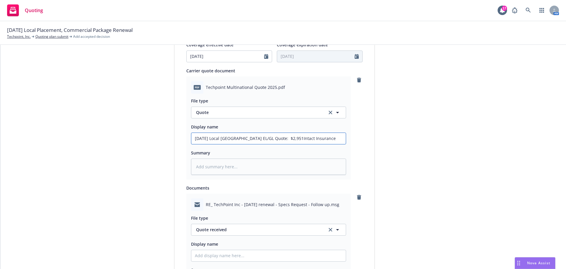
drag, startPoint x: 315, startPoint y: 141, endPoint x: 188, endPoint y: 145, distance: 127.5
click at [181, 145] on div "Display name 8/21/2025 Local China EL/GL Intact Insurance Quote expiration date…" at bounding box center [275, 94] width 200 height 521
paste input "text"
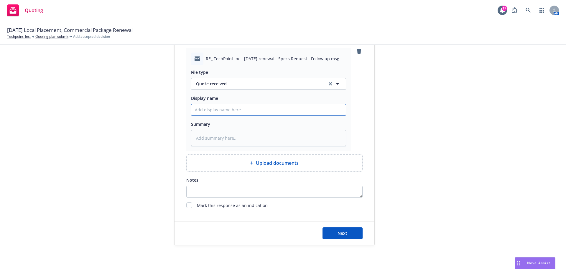
paste input "8/21/2025 Local China Intact Insurance"
click at [342, 232] on span "Next" at bounding box center [343, 233] width 10 height 6
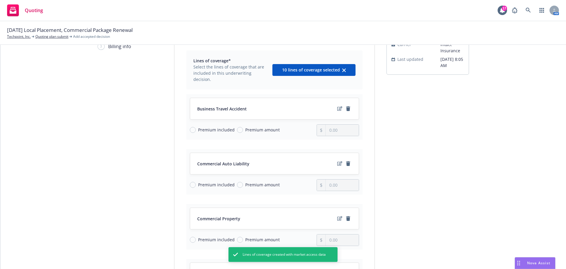
scroll to position [0, 0]
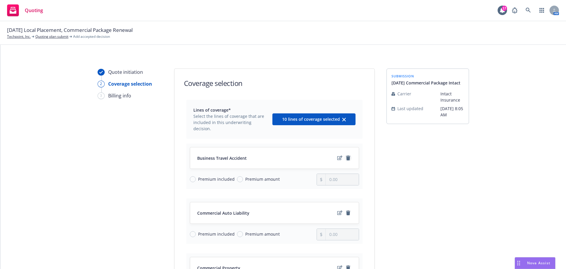
click at [346, 155] on icon "remove" at bounding box center [348, 157] width 5 height 5
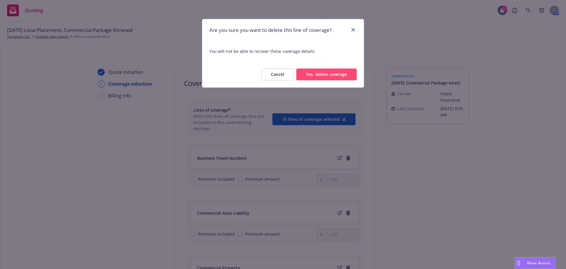
click at [332, 73] on button "Yes, delete coverage" at bounding box center [326, 74] width 60 height 12
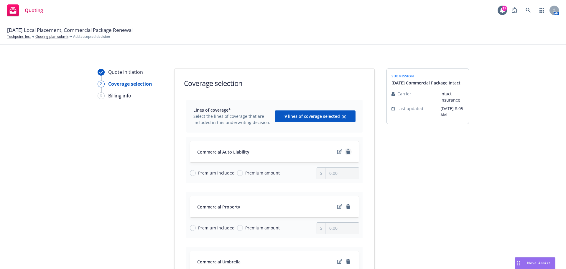
click at [348, 152] on icon "remove" at bounding box center [348, 151] width 5 height 5
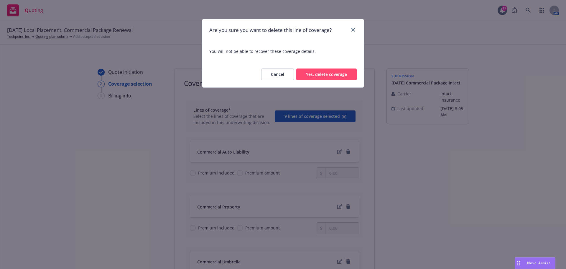
click at [340, 73] on button "Yes, delete coverage" at bounding box center [326, 74] width 60 height 12
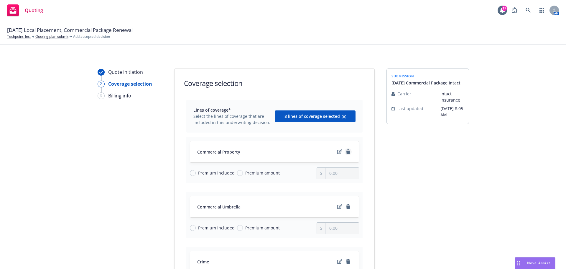
click at [346, 151] on icon "remove" at bounding box center [348, 151] width 5 height 5
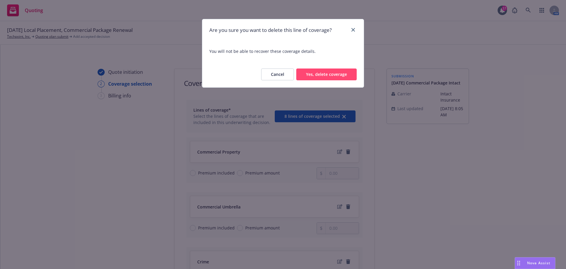
click at [326, 70] on button "Yes, delete coverage" at bounding box center [326, 74] width 60 height 12
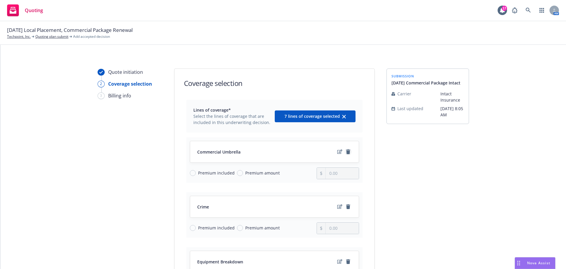
click at [346, 151] on icon "remove" at bounding box center [348, 151] width 4 height 5
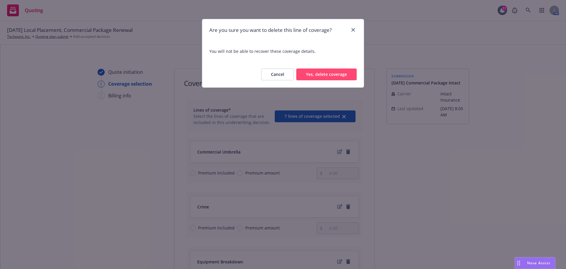
click at [340, 75] on button "Yes, delete coverage" at bounding box center [326, 74] width 60 height 12
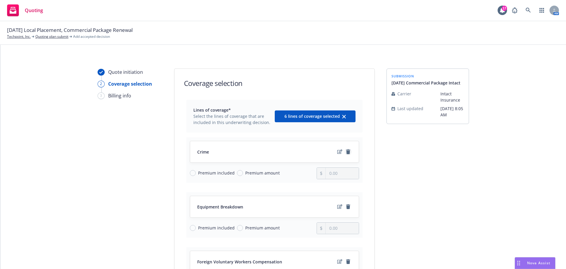
click at [348, 152] on icon "remove" at bounding box center [348, 151] width 5 height 5
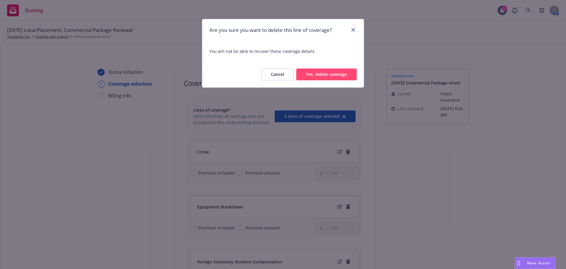
drag, startPoint x: 330, startPoint y: 71, endPoint x: 333, endPoint y: 78, distance: 7.8
click at [330, 71] on button "Yes, delete coverage" at bounding box center [326, 74] width 60 height 12
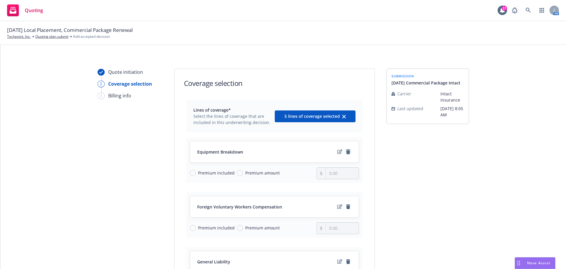
click at [346, 153] on icon "remove" at bounding box center [348, 151] width 4 height 5
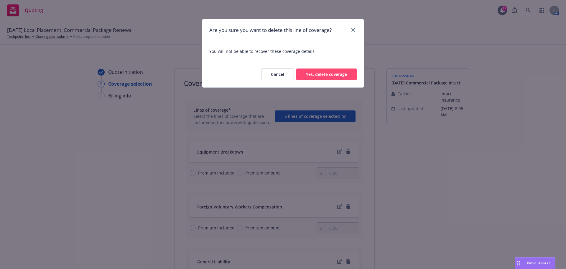
click at [338, 76] on button "Yes, delete coverage" at bounding box center [326, 74] width 60 height 12
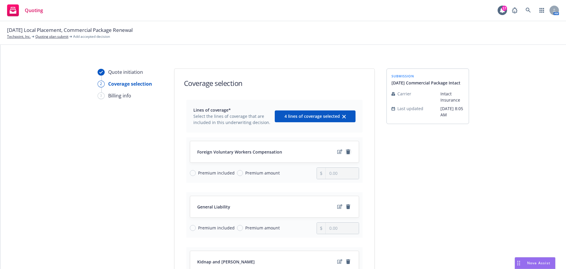
click at [345, 154] on link "remove" at bounding box center [348, 151] width 7 height 7
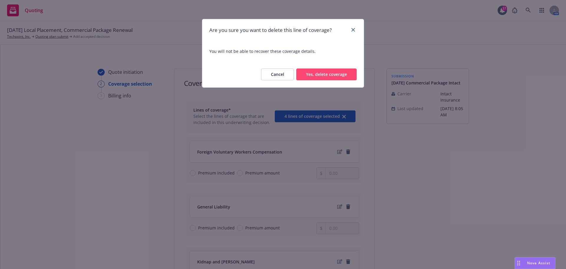
click at [328, 75] on button "Yes, delete coverage" at bounding box center [326, 74] width 60 height 12
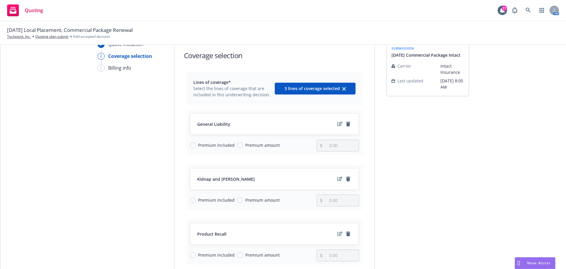
scroll to position [59, 0]
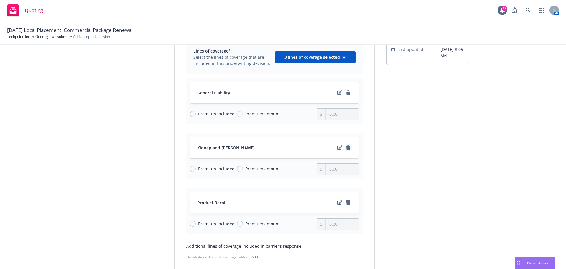
click at [346, 148] on icon "remove" at bounding box center [348, 147] width 4 height 5
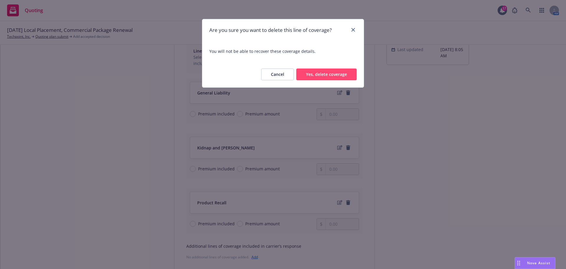
drag, startPoint x: 327, startPoint y: 73, endPoint x: 327, endPoint y: 77, distance: 4.1
click at [327, 73] on button "Yes, delete coverage" at bounding box center [326, 74] width 60 height 12
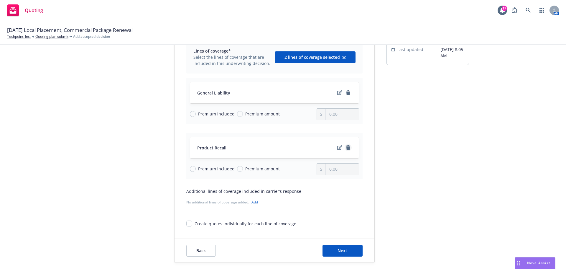
click at [346, 148] on icon "remove" at bounding box center [348, 147] width 4 height 5
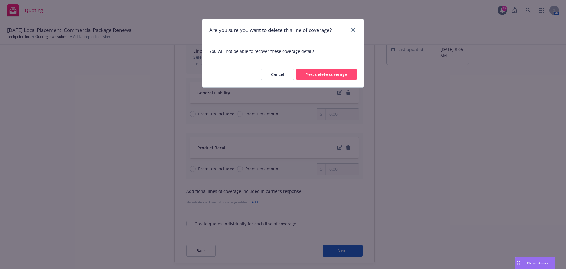
click at [336, 71] on button "Yes, delete coverage" at bounding box center [326, 74] width 60 height 12
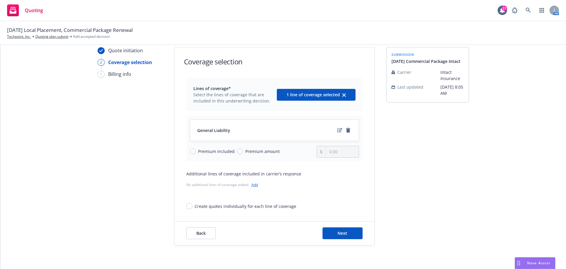
scroll to position [22, 0]
click at [252, 185] on link "Add" at bounding box center [255, 184] width 6 height 5
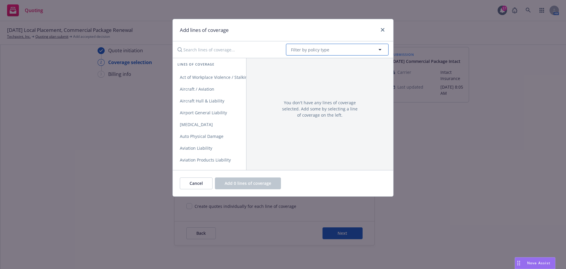
click at [299, 50] on span "Filter by policy type" at bounding box center [310, 50] width 38 height 6
click at [322, 64] on strong "Employers Liability" at bounding box center [312, 66] width 39 height 6
drag, startPoint x: 324, startPoint y: 47, endPoint x: 290, endPoint y: 47, distance: 34.8
click at [290, 47] on button "Employers Liability" at bounding box center [337, 50] width 103 height 12
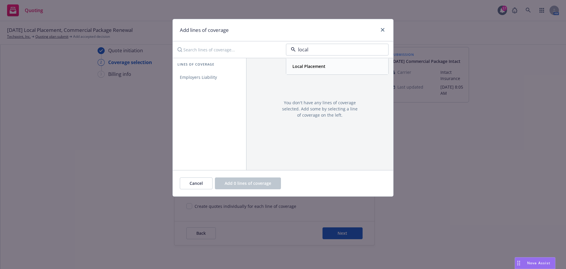
click at [312, 67] on strong "Local Placement" at bounding box center [309, 66] width 33 height 6
click at [208, 77] on span "Employers Liability" at bounding box center [198, 77] width 51 height 6
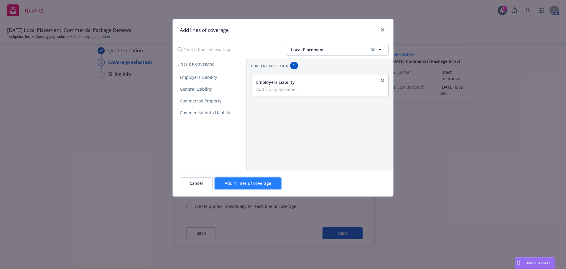
click at [238, 184] on span "Add 1 lines of coverage" at bounding box center [248, 183] width 47 height 6
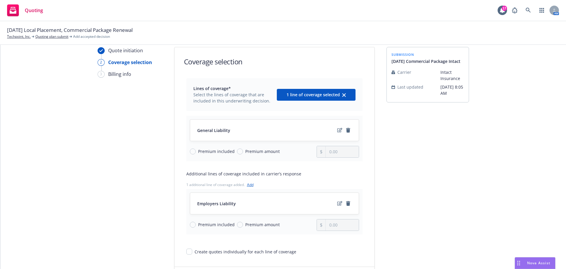
scroll to position [59, 0]
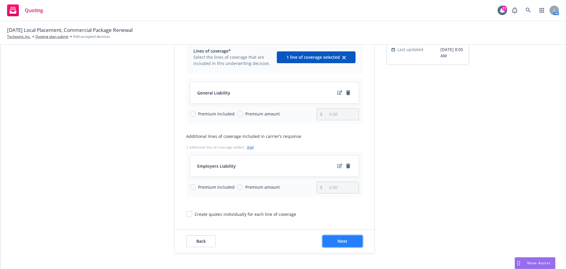
click at [338, 238] on span "Next" at bounding box center [343, 241] width 10 height 6
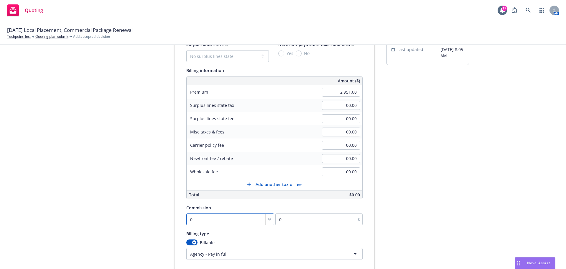
click at [219, 220] on input "0" at bounding box center [230, 219] width 88 height 12
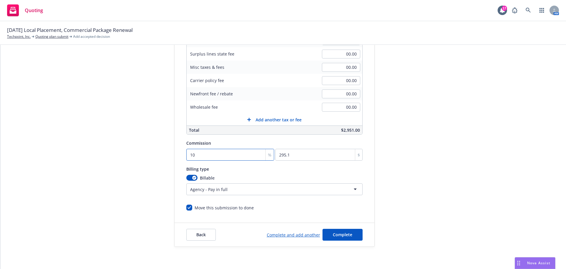
scroll to position [125, 0]
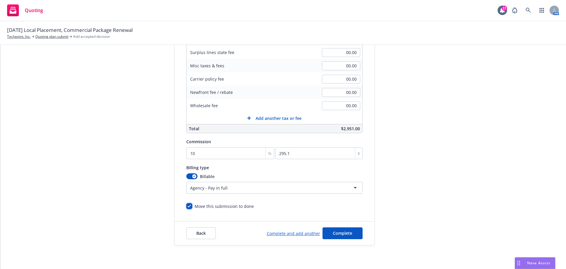
click at [186, 205] on input "Move this submission to done" at bounding box center [189, 206] width 6 height 6
click at [290, 234] on link "Complete and add another" at bounding box center [293, 233] width 53 height 6
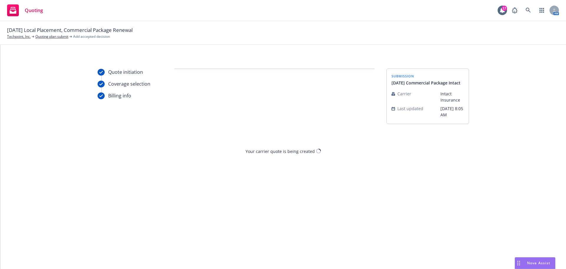
scroll to position [0, 0]
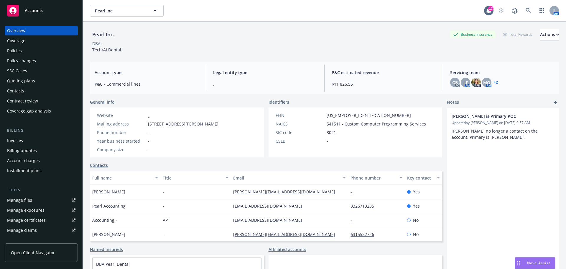
click at [17, 49] on div "Policies" at bounding box center [14, 50] width 15 height 9
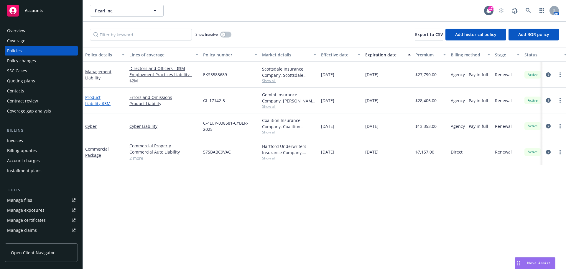
click at [99, 99] on link "Product Liability - $3M" at bounding box center [97, 100] width 25 height 12
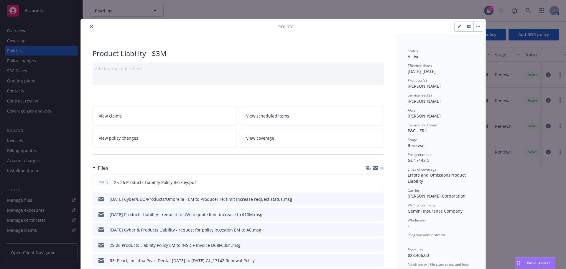
click at [91, 27] on icon "close" at bounding box center [92, 27] width 4 height 4
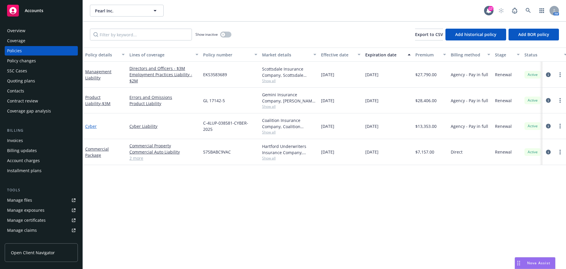
click at [92, 125] on link "Cyber" at bounding box center [91, 126] width 12 height 6
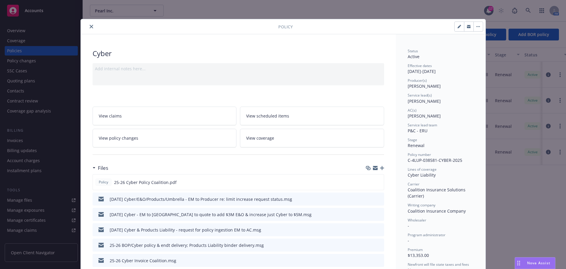
drag, startPoint x: 134, startPoint y: 137, endPoint x: 137, endPoint y: 138, distance: 3.7
click at [134, 137] on span "View policy changes" at bounding box center [119, 138] width 40 height 6
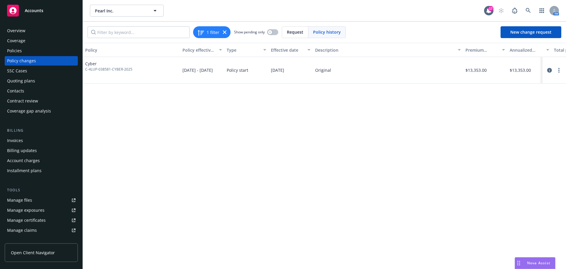
click at [20, 50] on div "Policies" at bounding box center [14, 50] width 15 height 9
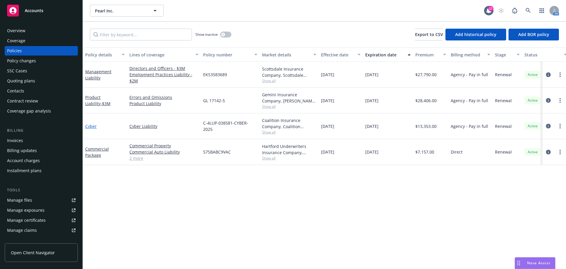
click at [94, 125] on link "Cyber" at bounding box center [91, 126] width 12 height 6
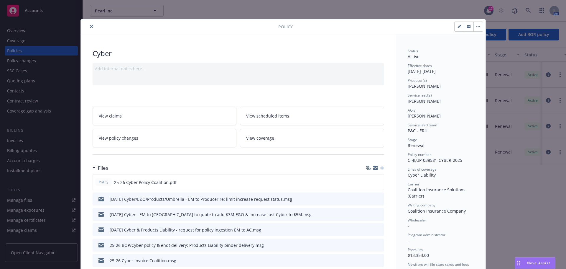
scroll to position [18, 0]
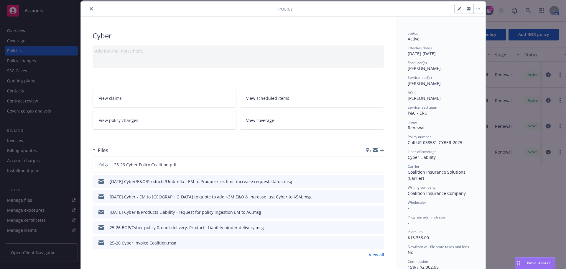
click at [381, 149] on icon "button" at bounding box center [382, 150] width 4 height 4
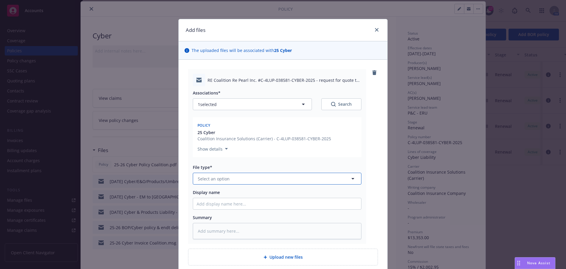
click at [221, 177] on span "Select an option" at bounding box center [214, 179] width 32 height 6
type input "ema"
click at [215, 192] on div "Email" at bounding box center [277, 195] width 161 height 9
click at [206, 205] on input "Display name" at bounding box center [277, 203] width 168 height 11
type textarea "x"
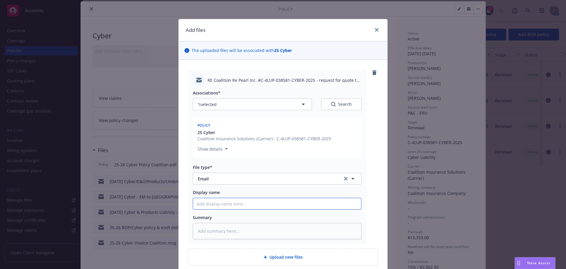
type input "7"
type textarea "x"
type input "7/"
type textarea "x"
type input "7/3"
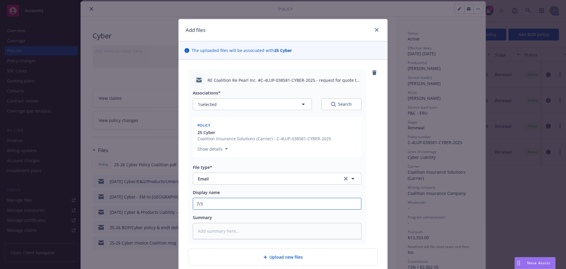
type textarea "x"
type input "7/31"
type textarea "x"
type input "7/31/"
type textarea "x"
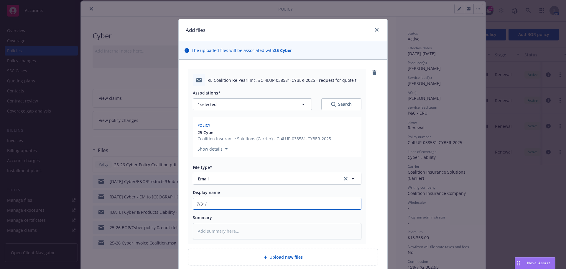
type input "7/31/2"
type textarea "x"
type input "[DATE]"
type textarea "x"
type input "7/31/202"
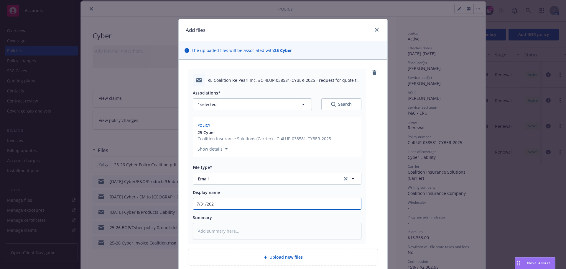
type textarea "x"
type input "[DATE]"
type textarea "x"
type input "[DATE]"
type textarea "x"
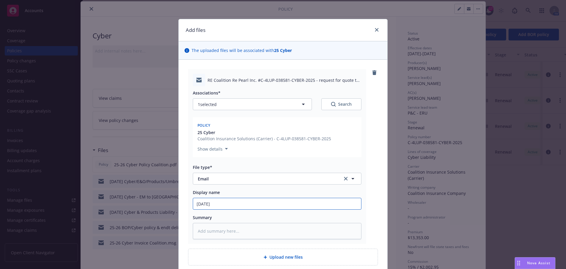
type input "[DATE] C"
type textarea "x"
type input "[DATE] Cy"
type textarea "x"
type input "[DATE] Cyb"
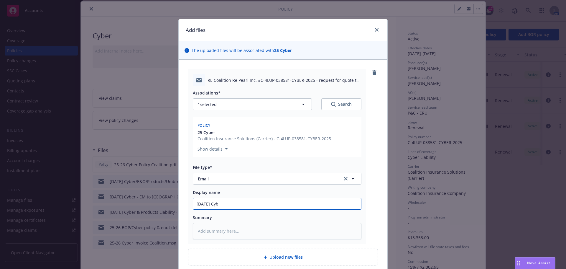
type textarea "x"
type input "[DATE] Cybe"
type textarea "x"
type input "[DATE] Cyber"
type textarea "x"
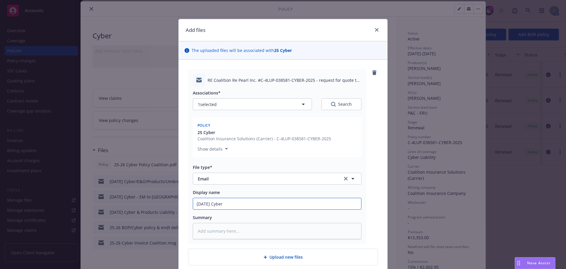
type input "[DATE] Cyber/"
type textarea "x"
type input "[DATE] Cyber/E"
type textarea "x"
type input "[DATE] Cyber/E&"
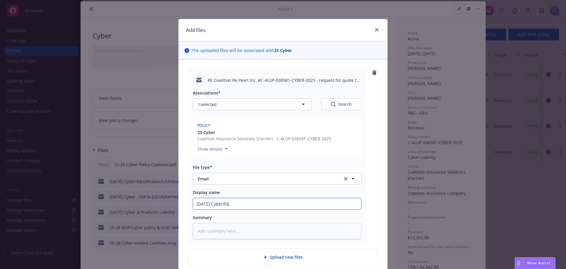
type textarea "x"
type input "[DATE] Cyber/E&O"
type textarea "x"
type input "[DATE] Cyber/E&O"
type textarea "x"
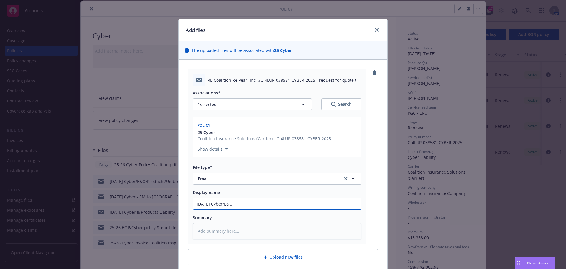
type input "[DATE] Cyber/E&O -"
type textarea "x"
type input "[DATE] Cyber/E&O -"
type textarea "x"
type input "[DATE] Cyber/E&O - r"
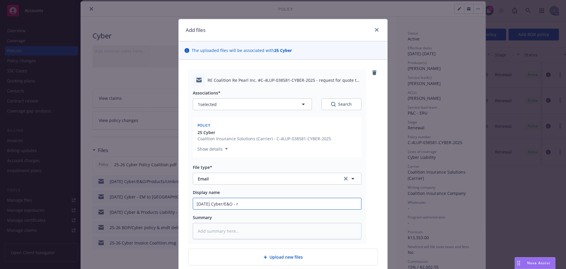
type textarea "x"
type input "[DATE] Cyber/E&O - re"
type textarea "x"
type input "[DATE] Cyber/E&O - req"
type textarea "x"
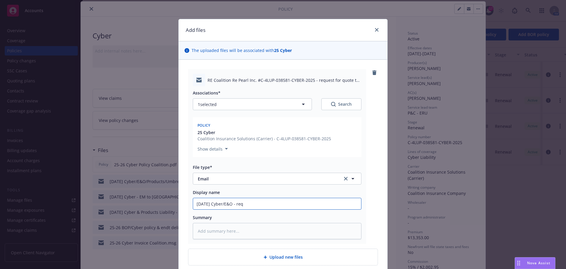
type input "[DATE] Cyber/E&O - requ"
type textarea "x"
type input "[DATE] Cyber/E&O - reque"
type textarea "x"
type input "[DATE] Cyber/E&O - reques"
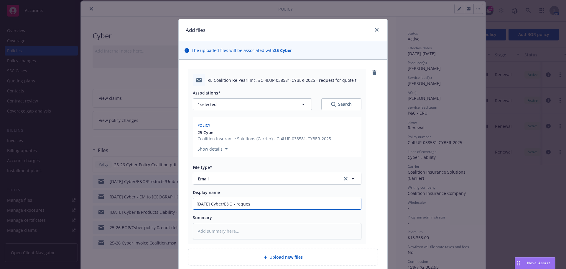
type textarea "x"
type input "[DATE] Cyber/E&O - request"
type textarea "x"
type input "[DATE] Cyber/E&O - request"
type textarea "x"
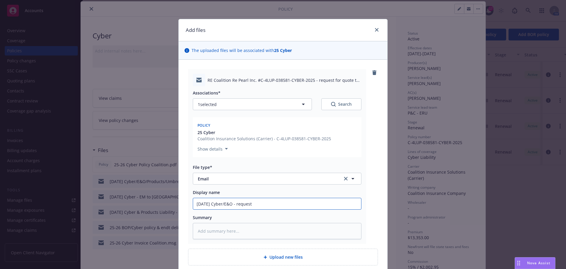
type input "[DATE] Cyber/E&O - request t"
type textarea "x"
type input "[DATE] Cyber/E&O - request to"
type textarea "x"
type input "[DATE] Cyber/E&O - request to"
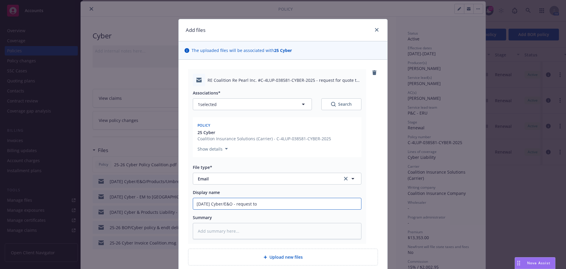
type textarea "x"
type input "[DATE] Cyber/E&O - request to a"
type textarea "x"
type input "[DATE] Cyber/E&O - request to ad"
type textarea "x"
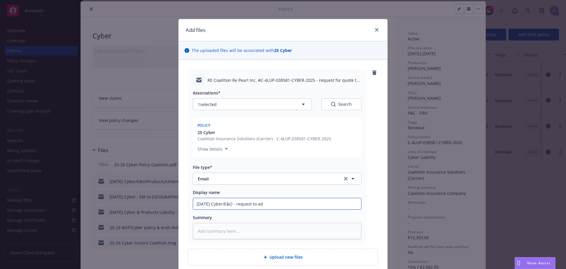
type input "[DATE] Cyber/E&O - request to add"
type textarea "x"
type input "[DATE] Cyber/E&O - request to add"
type textarea "x"
type input "[DATE] Cyber/E&O - request to add E"
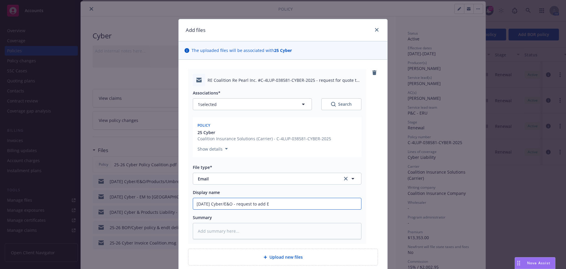
type textarea "x"
type input "[DATE] Cyber/E&O - request to add E&"
type textarea "x"
type input "[DATE] Cyber/E&O - request to add E&O"
type textarea "x"
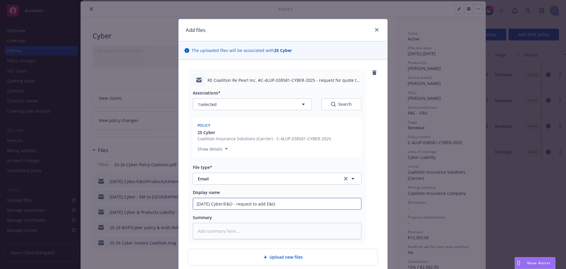
type input "[DATE] Cyber/E&O - request to add E&O"
type textarea "x"
type input "[DATE] Cyber/E&O - request to add E&O &"
type textarea "x"
type input "[DATE] Cyber/E&O - request to add E&O &"
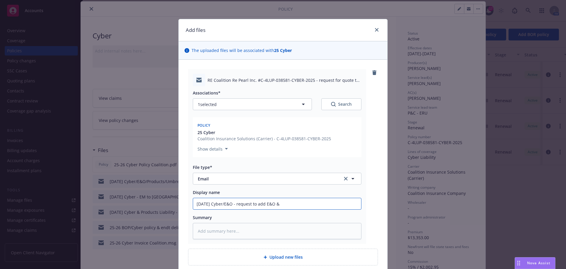
type textarea "x"
type input "[DATE] Cyber/E&O - request to add E&O & i"
type textarea "x"
type input "[DATE] Cyber/E&O - request to add E&O & in"
type textarea "x"
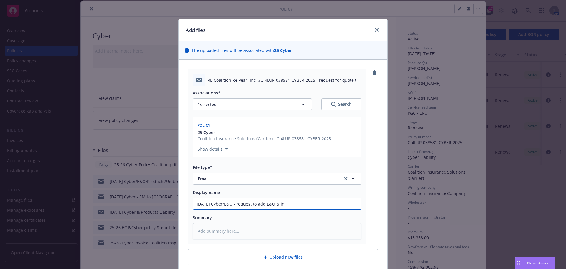
type input "[DATE] Cyber/E&O - request to add E&O & inc"
type textarea "x"
type input "[DATE] Cyber/E&O - request to add E&O & incre"
type textarea "x"
type input "[DATE] Cyber/E&O - request to add E&O & increa"
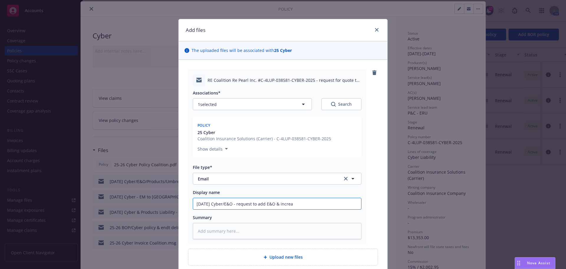
type textarea "x"
type input "[DATE] Cyber/E&O - request to add E&O & increas"
type textarea "x"
type input "[DATE] Cyber/E&O - request to add E&O & increase"
type textarea "x"
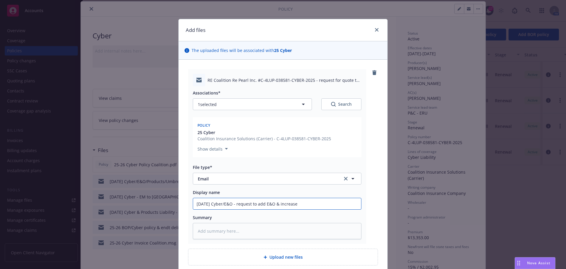
type input "[DATE] Cyber/E&O - request to add E&O & increase"
type textarea "x"
type input "[DATE] Cyber/E&O - request to add E&O & increase C"
type textarea "x"
type input "[DATE] Cyber/E&O - request to add E&O & increase Cy"
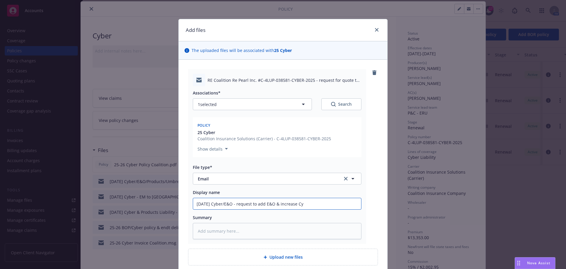
type textarea "x"
type input "[DATE] Cyber/E&O - request to add E&O & increase Cyb"
type textarea "x"
type input "[DATE] Cyber/E&O - request to add E&O & increase Cybe"
type textarea "x"
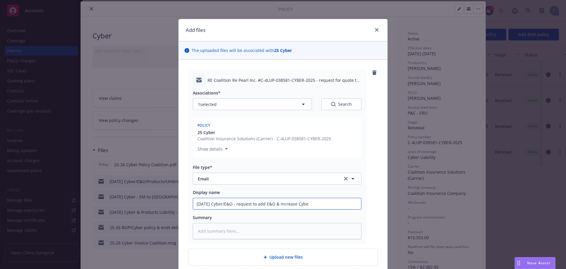
type input "[DATE] Cyber/E&O - request to add E&O & increase Cyber"
type textarea "x"
type input "[DATE] Cyber/E&O - request to add E&O & increase Cyber"
type textarea "x"
type input "[DATE] Cyber/E&O - request to add E&O & increase Cyber l"
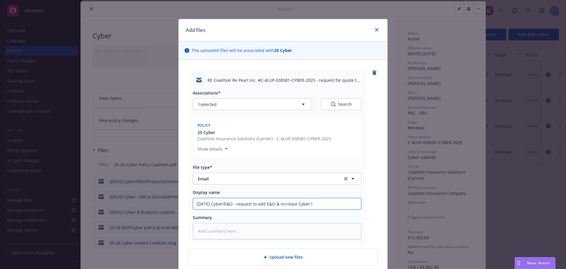
type textarea "x"
type input "[DATE] Cyber/E&O - request to add E&O & increase Cyber li"
type textarea "x"
type input "[DATE] Cyber/E&O - request to add E&O & increase Cyber lim"
type textarea "x"
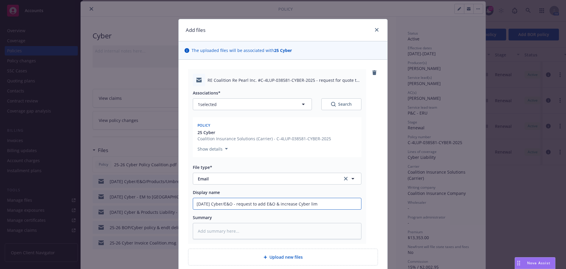
type input "[DATE] Cyber/E&O - request to add E&O & increase Cyber limi"
type textarea "x"
type input "[DATE] Cyber/E&O - request to add E&O & increase Cyber limit"
type textarea "x"
type input "[DATE] Cyber/E&O - request to add E&O & increase Cyber limits"
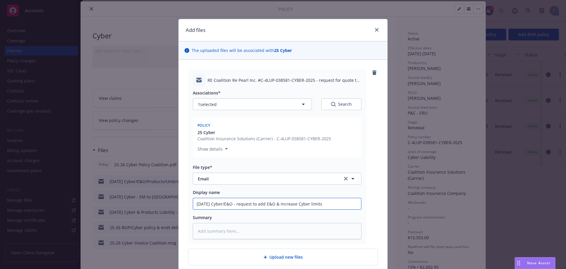
click at [255, 205] on input "[DATE] Cyber/E&O - request to add E&O & increase Cyber limits" at bounding box center [277, 203] width 168 height 11
type textarea "x"
type input "[DATE] Cyber/E&O - requeste to add E&O & increase Cyber limits"
type textarea "x"
type input "[DATE] Cyber/E&O - requested to add E&O & increase Cyber limits"
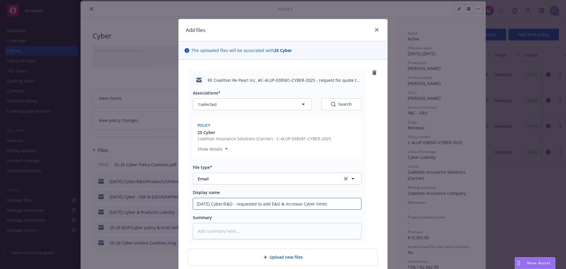
type textarea "x"
type input "[DATE] Cyber/E&O - requested to add E&O & increase Cyber limits"
type textarea "x"
type input "[DATE] Cyber/E&O - requested q to add E&O & increase Cyber limits"
type textarea "x"
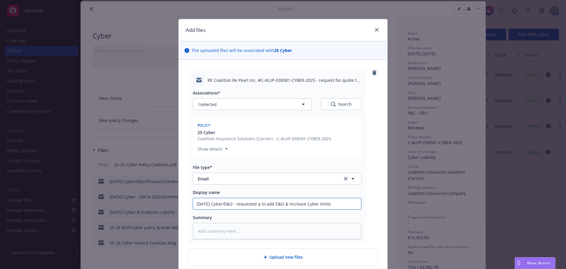
type input "[DATE] Cyber/E&O - requested qu to add E&O & increase Cyber limits"
type textarea "x"
type input "[DATE] Cyber/E&O - requested quo to add E&O & increase Cyber limits"
type textarea "x"
type input "[DATE] Cyber/E&O - requested quot to add E&O & increase Cyber limits"
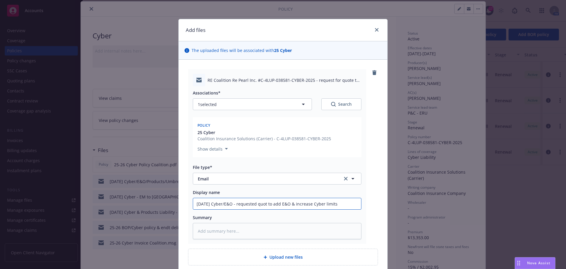
type textarea "x"
type input "[DATE] Cyber/E&O - requested quote to add E&O & increase Cyber limits"
type textarea "x"
type input "[DATE] Cyber/E&O - requested quote to add E&O & increase Cyber limits"
type textarea "x"
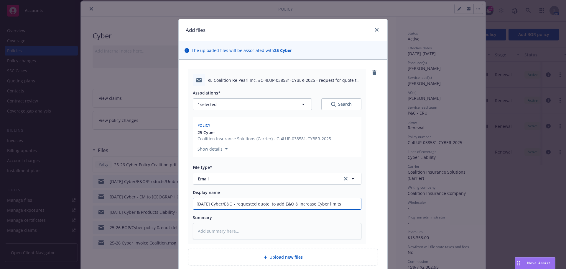
type input "[DATE] Cyber/E&O - requested quote to add E&O & increase Cyber limits"
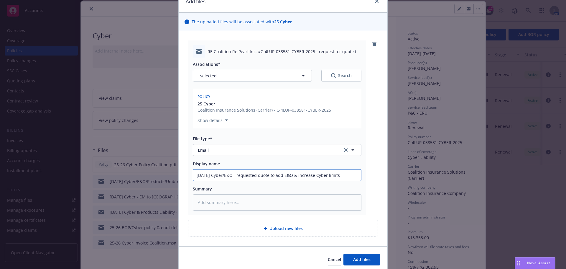
scroll to position [51, 0]
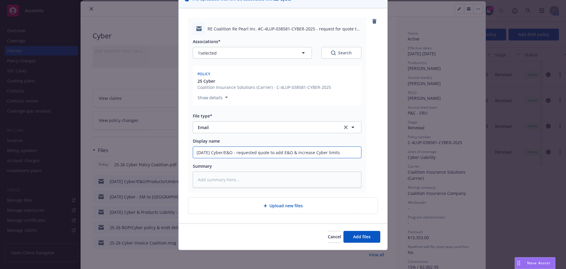
click at [345, 152] on input "[DATE] Cyber/E&O - requested quote to add E&O & increase Cyber limits" at bounding box center [277, 152] width 168 height 11
type textarea "x"
type input "[DATE] Cyber/E&O - requested quote to add E&O & increase Cyber limits"
type textarea "x"
type input "[DATE] Cyber/E&O - requested quote to add E&O & increase Cyber limits t"
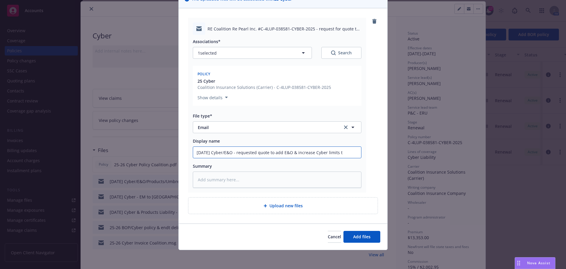
type textarea "x"
type input "[DATE] Cyber/E&O - requested quote to add E&O & increase Cyber limits to"
type textarea "x"
type input "[DATE] Cyber/E&O - requested quote to add E&O & increase Cyber limits to"
type textarea "x"
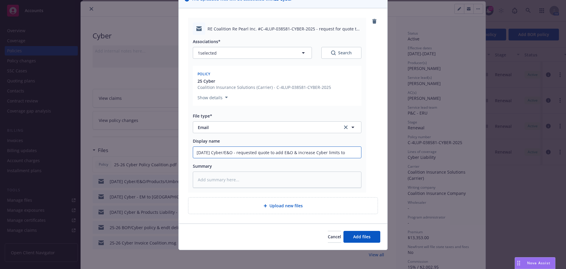
type input "[DATE] Cyber/E&O - requested quote to add E&O & increase Cyber limits to U"
type textarea "x"
type input "[DATE] Cyber/E&O - requested quote to add E&O & increase Cyber limits to [GEOGR…"
click at [363, 240] on button "Add files" at bounding box center [362, 237] width 37 height 12
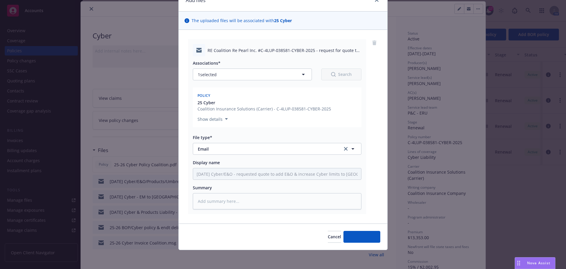
scroll to position [30, 0]
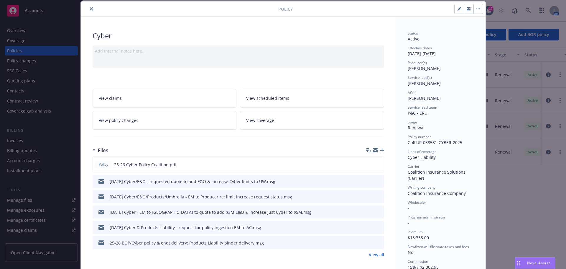
click at [382, 151] on icon "button" at bounding box center [382, 150] width 4 height 4
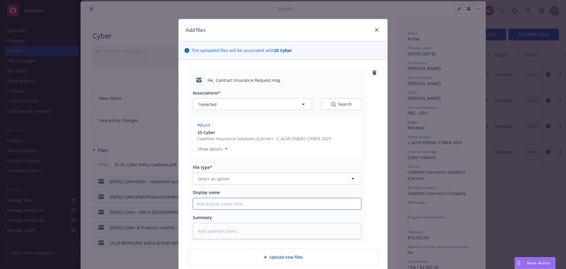
click at [203, 204] on input "Display name" at bounding box center [277, 203] width 168 height 11
type textarea "x"
type input "7"
type textarea "x"
type input "7/"
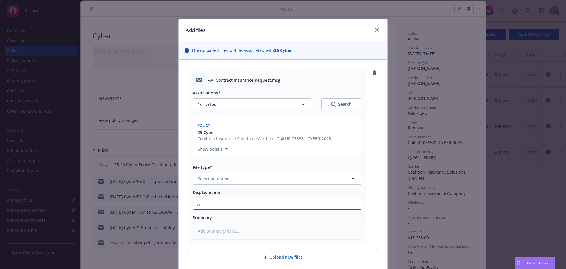
type textarea "x"
type input "7/3"
type textarea "x"
type input "7/31"
type textarea "x"
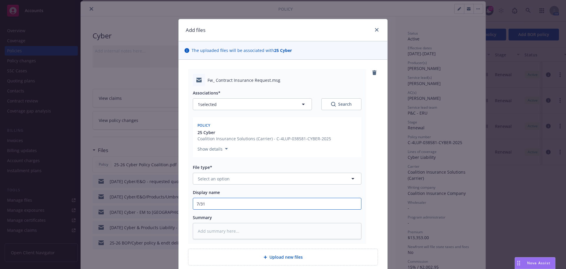
type input "7/31/"
type textarea "x"
type input "7/31/2"
type textarea "x"
type input "[DATE]"
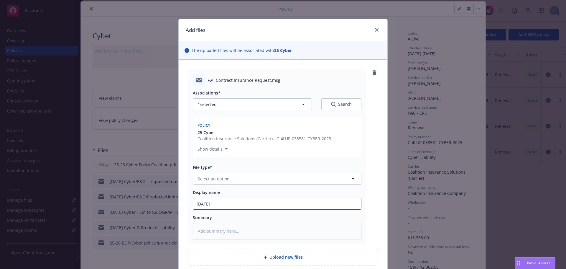
type textarea "x"
type input "7/31/202"
type textarea "x"
type input "[DATE]"
type textarea "x"
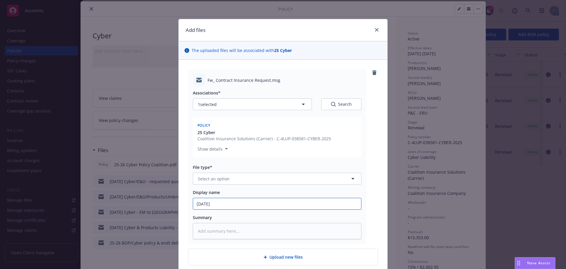
type input "[DATE]"
type textarea "x"
type input "[DATE] C"
type textarea "x"
type input "[DATE] Cy"
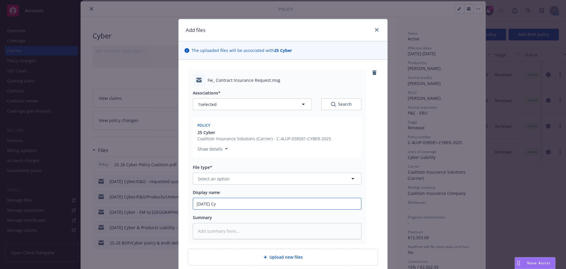
type textarea "x"
type input "[DATE] Cyb"
type textarea "x"
type input "[DATE] Cybe"
type textarea "x"
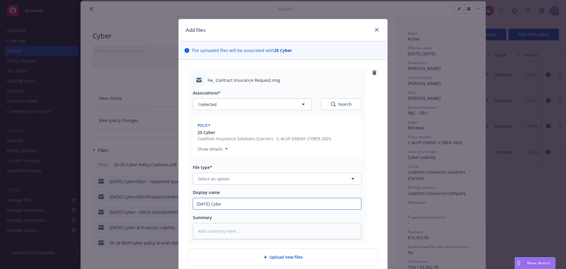
type input "[DATE] Cyber"
type textarea "x"
type input "[DATE] Cyber/"
type textarea "x"
type input "[DATE] Cyber/E"
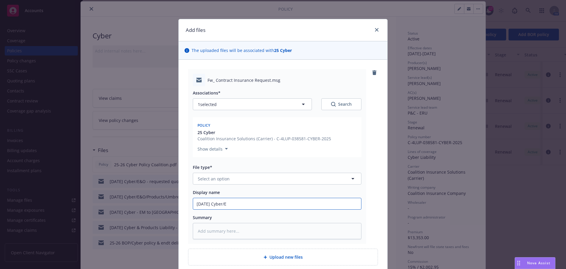
type textarea "x"
type input "[DATE] Cyber/E&"
type textarea "x"
type input "[DATE] Cyber/E&O"
type textarea "x"
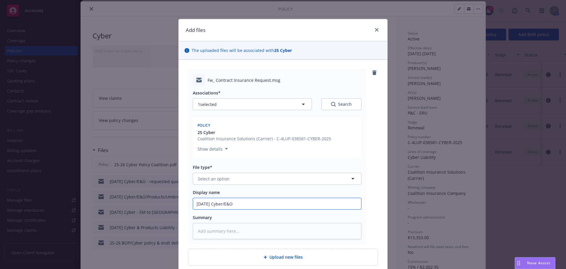
type input "[DATE] Cyber/E&O"
type textarea "x"
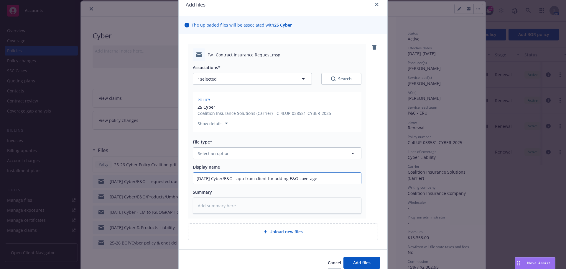
scroll to position [51, 0]
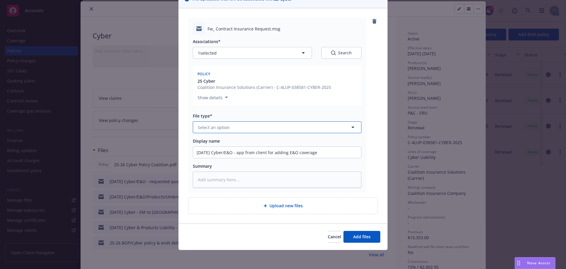
click at [219, 129] on span "Select an option" at bounding box center [214, 127] width 32 height 6
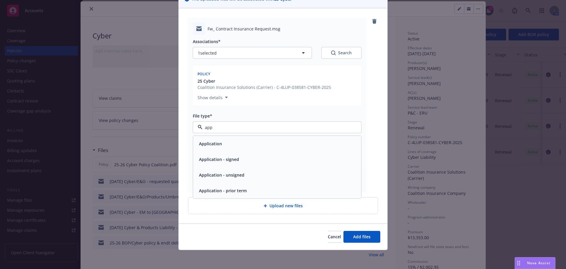
click at [229, 142] on div "Application" at bounding box center [277, 143] width 161 height 9
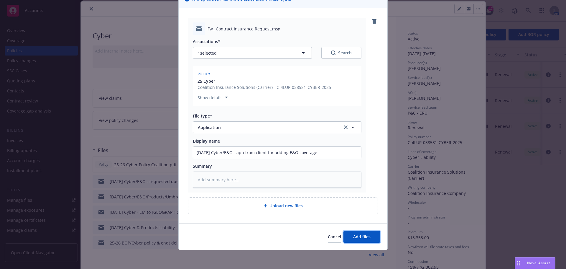
drag, startPoint x: 355, startPoint y: 237, endPoint x: 328, endPoint y: 218, distance: 32.7
click at [355, 237] on span "Add files" at bounding box center [361, 237] width 17 height 6
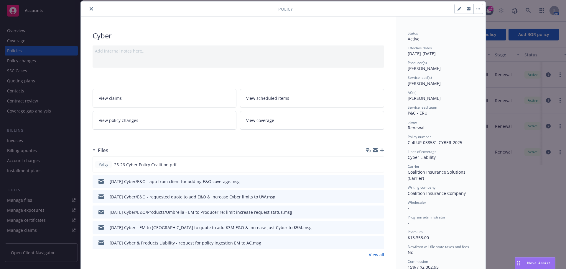
drag, startPoint x: 89, startPoint y: 9, endPoint x: 96, endPoint y: 16, distance: 10.2
click at [90, 9] on icon "close" at bounding box center [92, 9] width 4 height 4
